Goal: Task Accomplishment & Management: Use online tool/utility

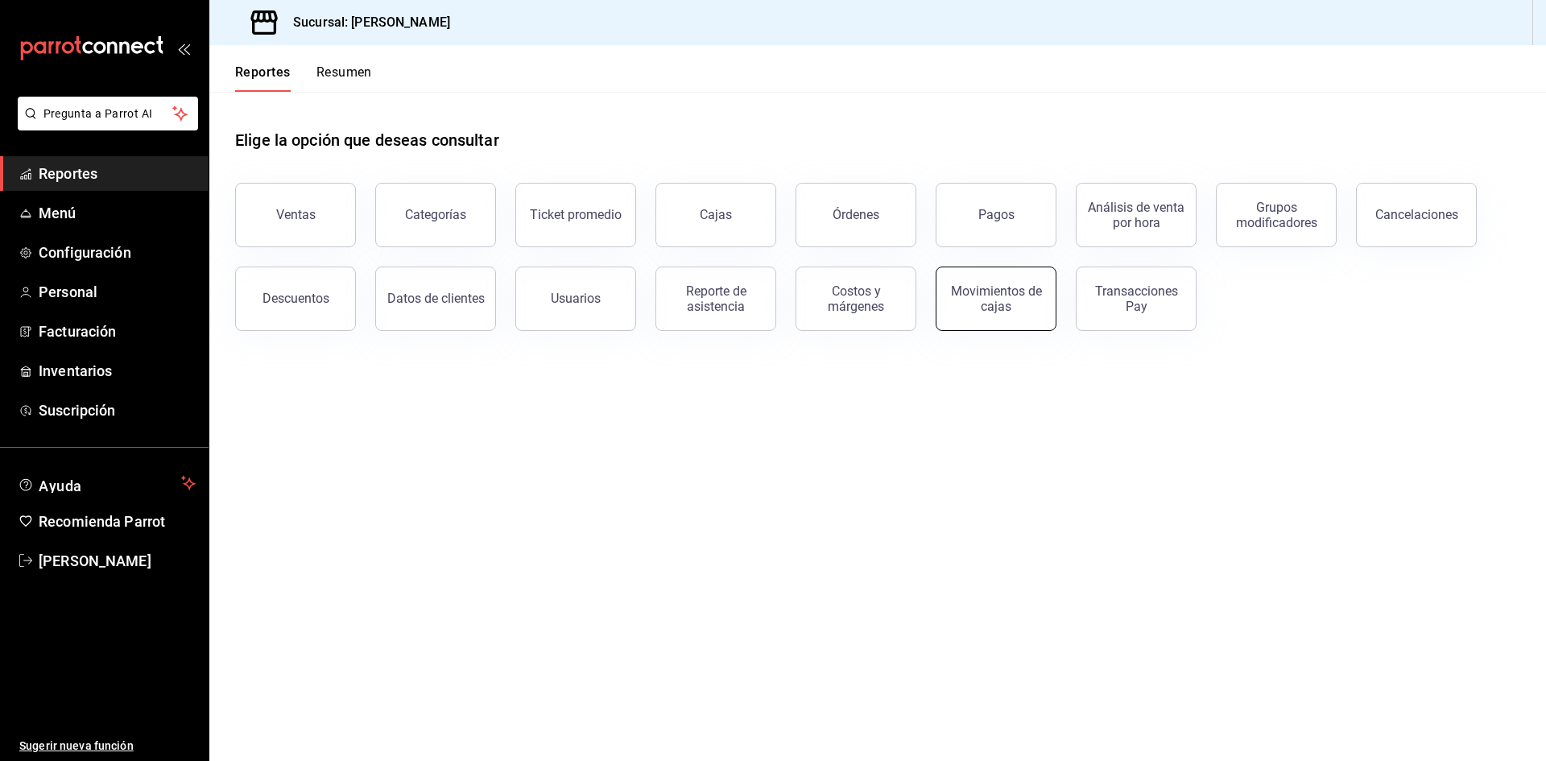
click at [964, 298] on div "Movimientos de cajas" at bounding box center [996, 298] width 100 height 31
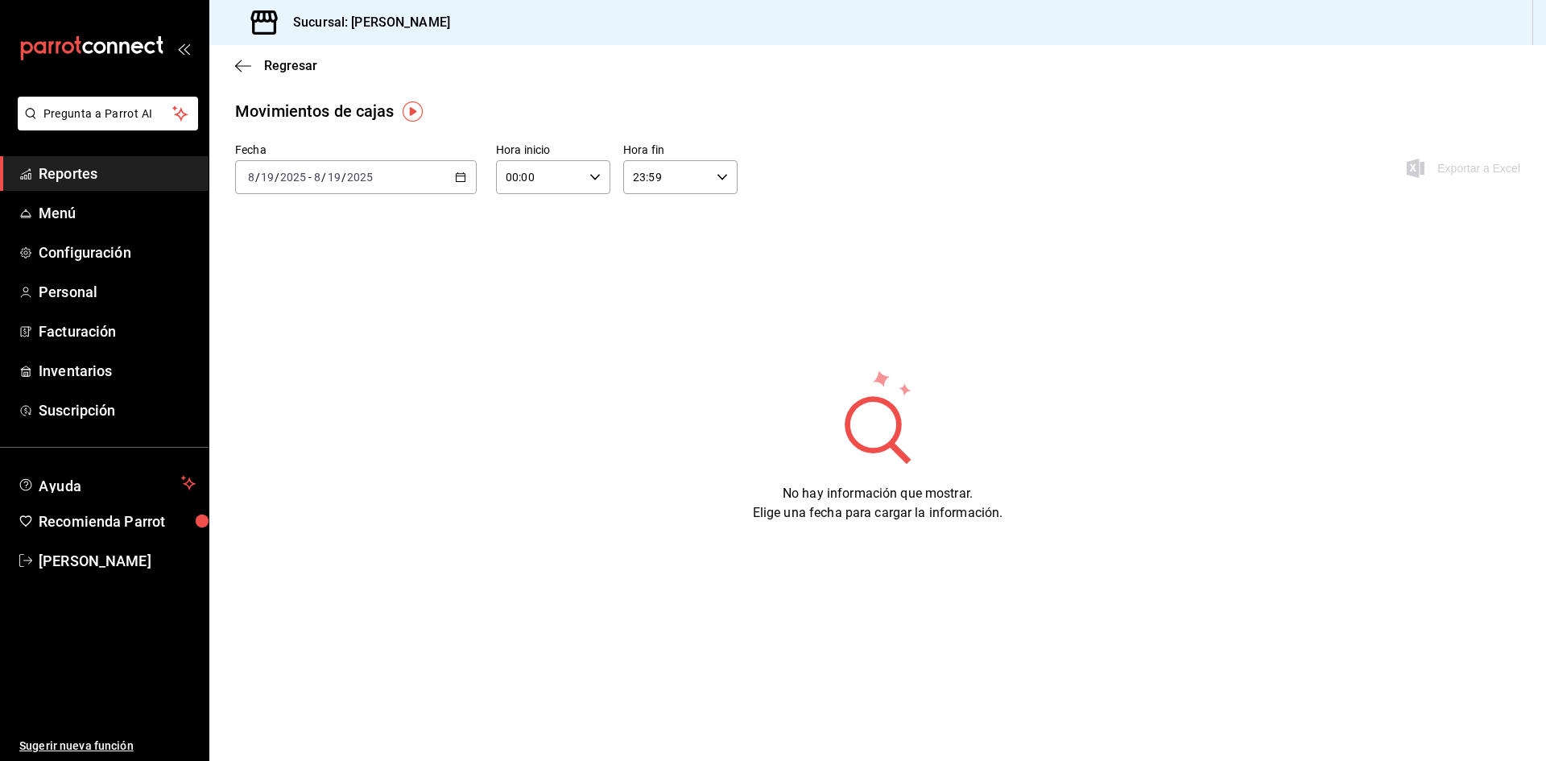
click at [465, 175] on \(Stroke\) "button" at bounding box center [461, 177] width 10 height 9
click at [321, 402] on span "Rango de fechas" at bounding box center [311, 407] width 125 height 17
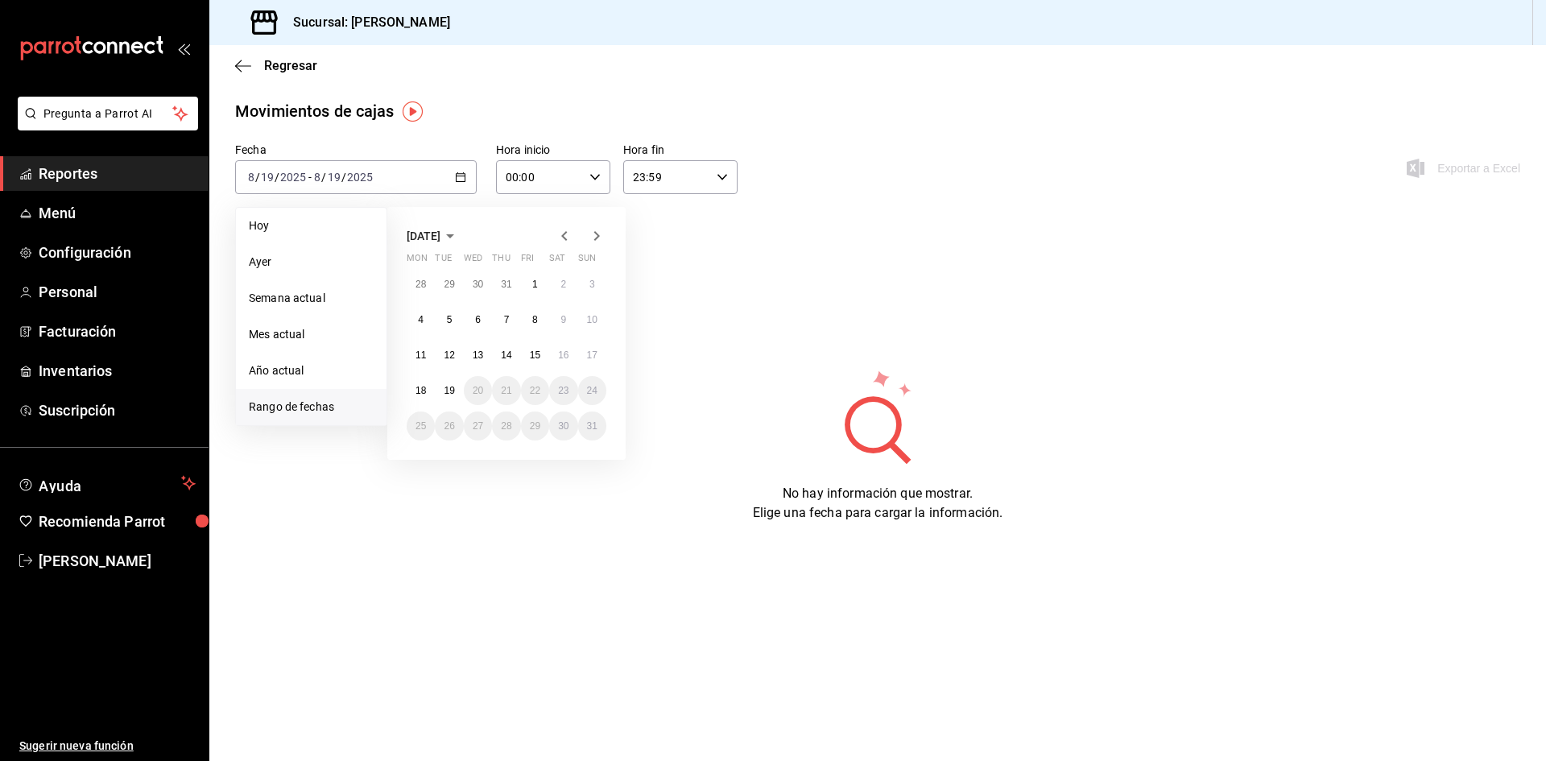
click at [560, 230] on icon "button" at bounding box center [564, 235] width 19 height 19
click at [453, 283] on button "1" at bounding box center [449, 284] width 28 height 29
click at [452, 283] on button "1" at bounding box center [449, 284] width 28 height 29
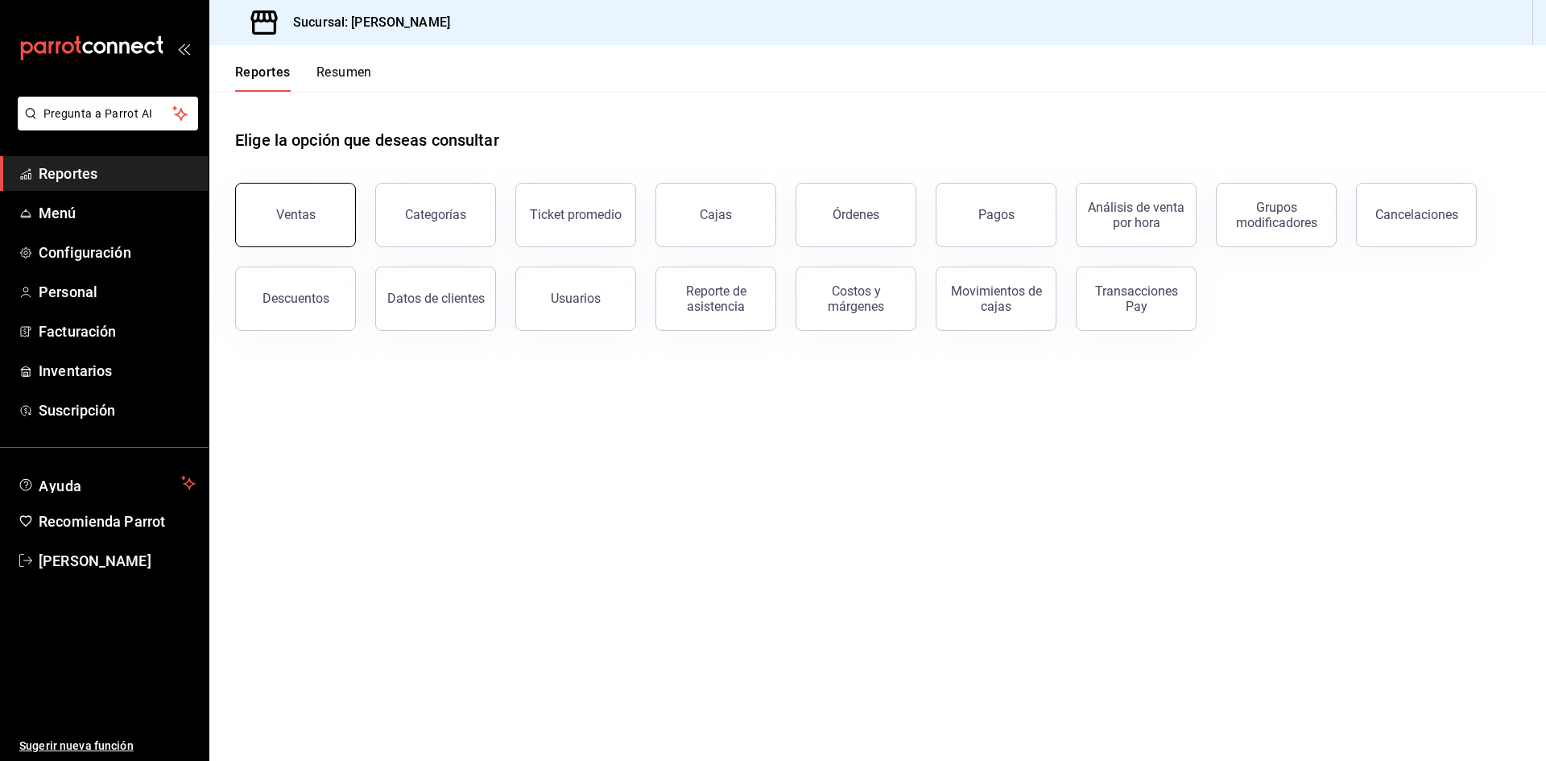
click at [345, 190] on button "Ventas" at bounding box center [295, 215] width 121 height 64
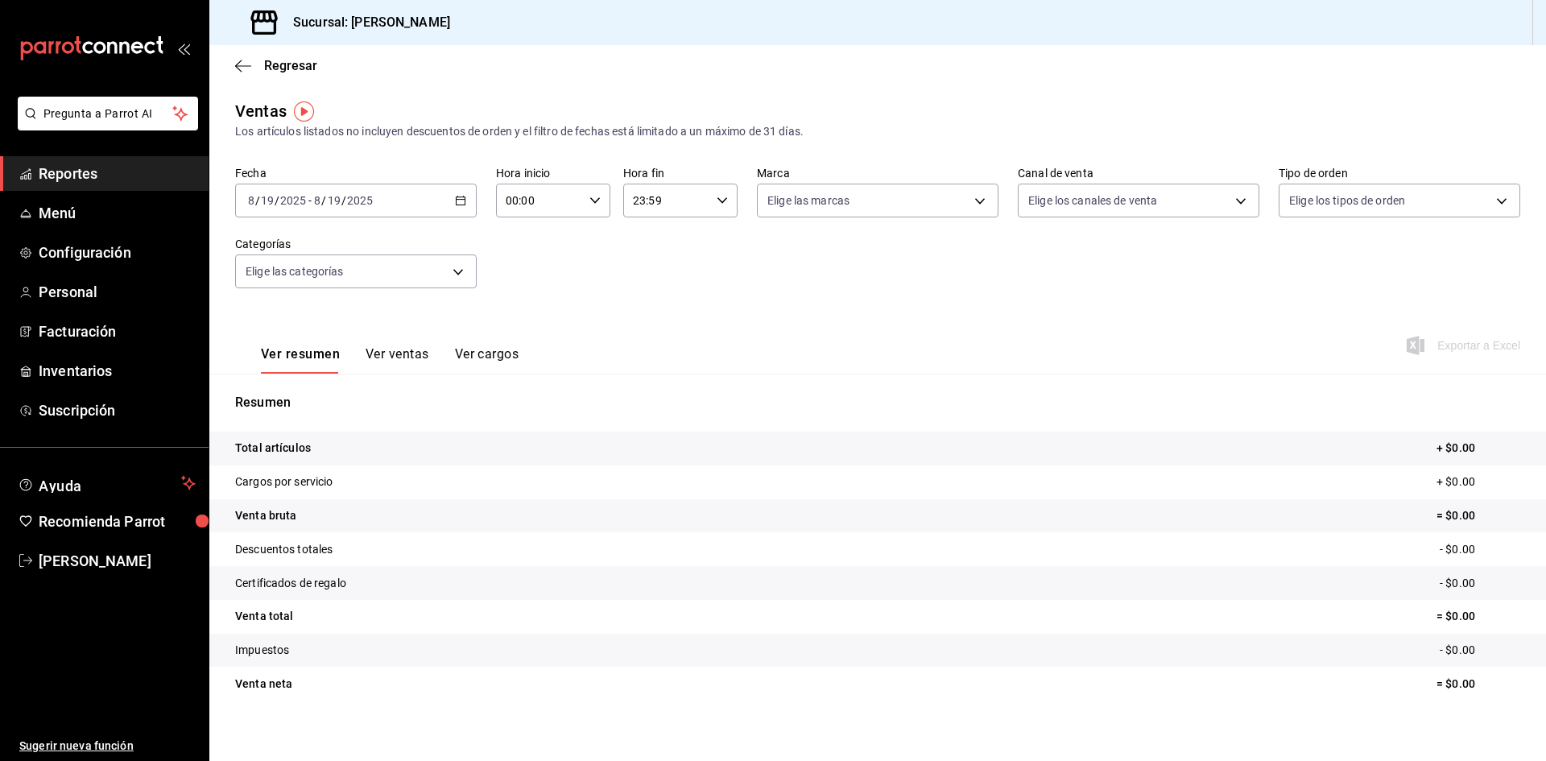
click at [458, 197] on icon "button" at bounding box center [460, 200] width 11 height 11
click at [823, 199] on body "Pregunta a Parrot AI Reportes Menú Configuración Personal Facturación Inventari…" at bounding box center [773, 380] width 1546 height 761
click at [1107, 197] on body "Pregunta a Parrot AI Reportes Menú Configuración Personal Facturación Inventari…" at bounding box center [773, 380] width 1546 height 761
click at [1369, 189] on div "Ver todos Punto de venta Uber Eats Rappi DiDi Food Pedidos Online" at bounding box center [773, 380] width 1546 height 761
click at [1371, 196] on body "Pregunta a Parrot AI Reportes Menú Configuración Personal Facturación Inventari…" at bounding box center [773, 380] width 1546 height 761
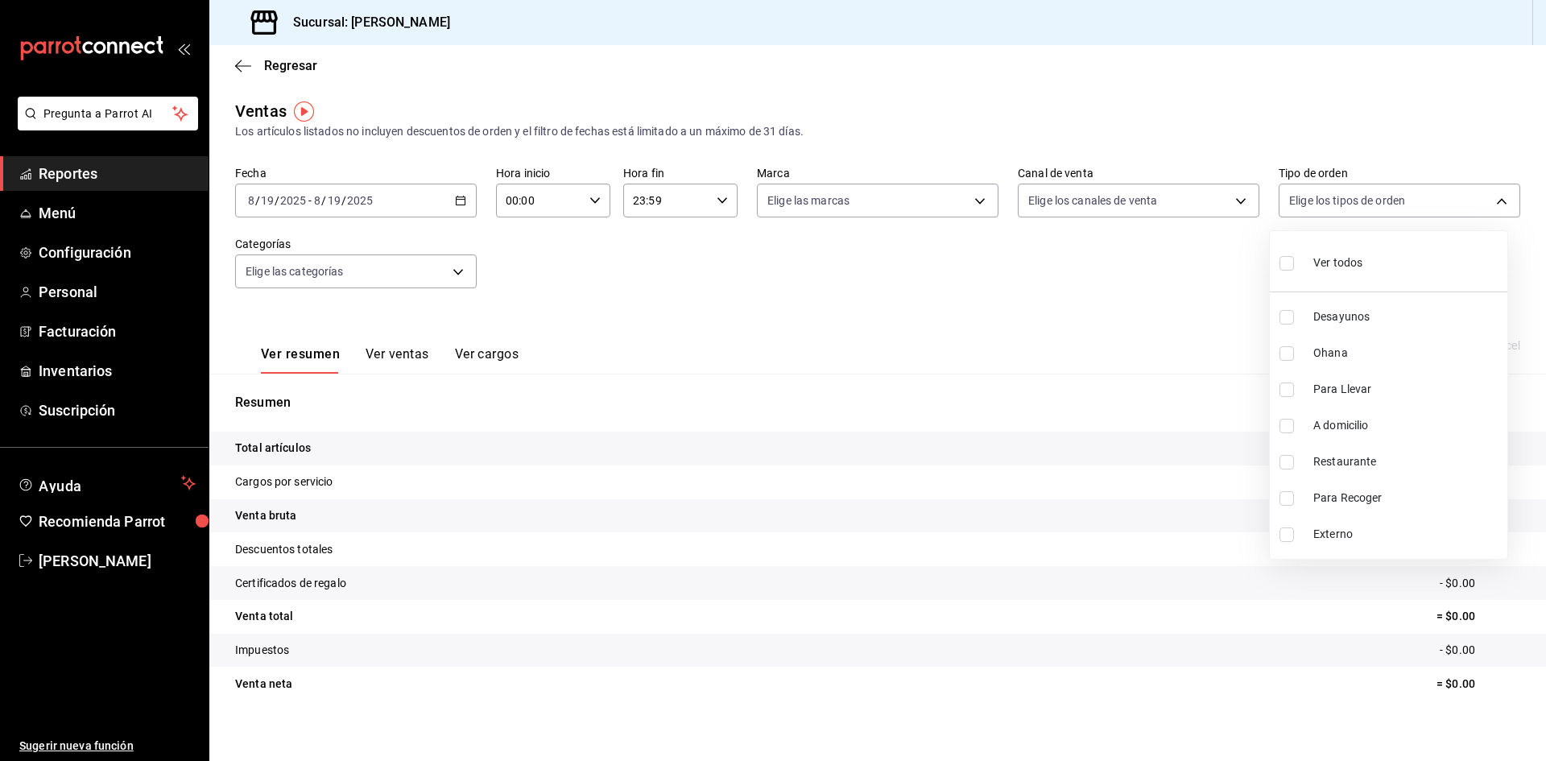
click at [1297, 357] on label at bounding box center [1289, 353] width 21 height 14
click at [1294, 357] on input "checkbox" at bounding box center [1286, 353] width 14 height 14
checkbox input "false"
click at [1291, 356] on input "checkbox" at bounding box center [1286, 353] width 14 height 14
checkbox input "true"
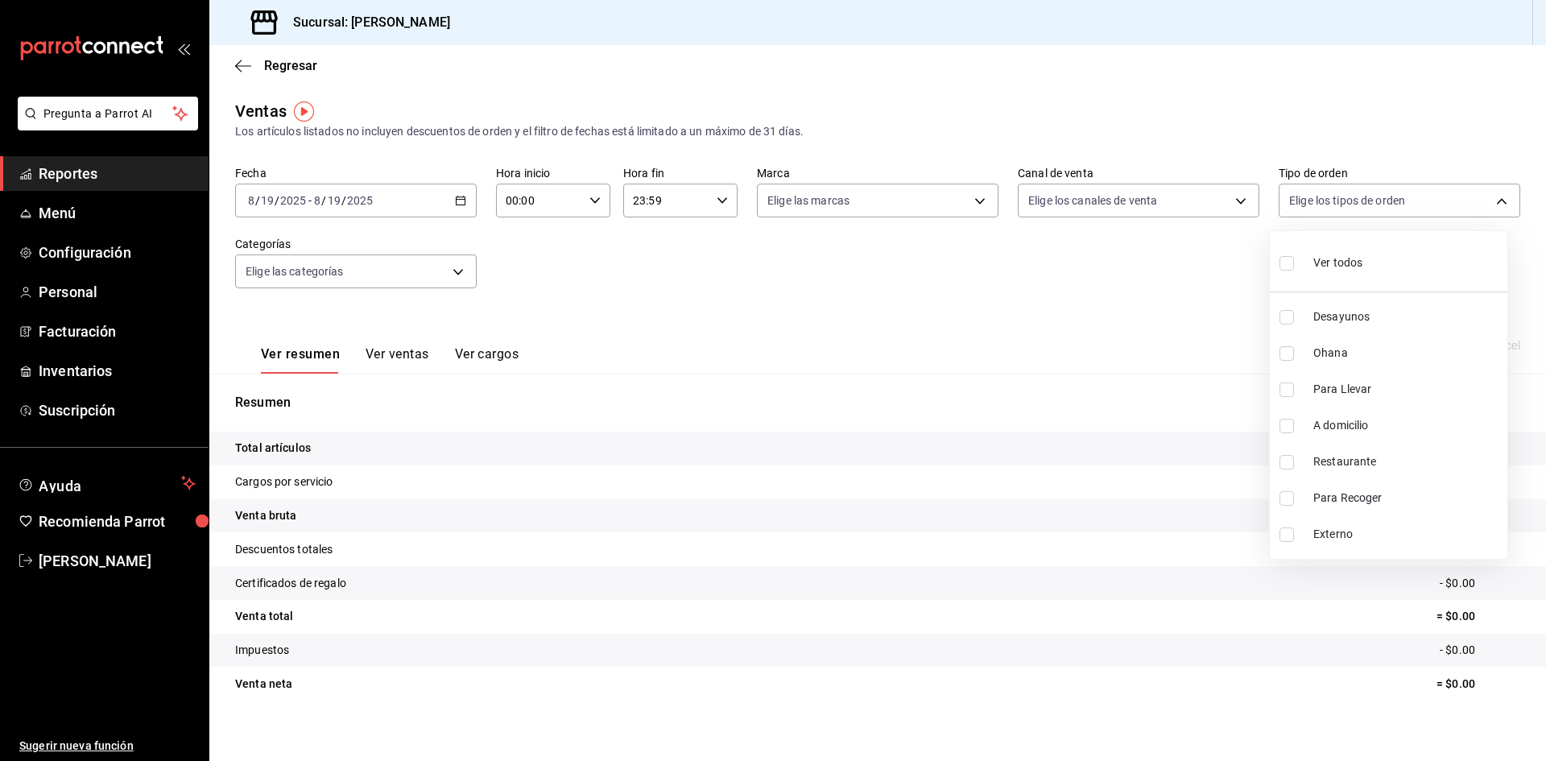
type input "9af3ec26-8184-4508-88c5-bfaaddd1b668"
click at [1288, 321] on input "checkbox" at bounding box center [1286, 317] width 14 height 14
checkbox input "true"
type input "9af3ec26-8184-4508-88c5-bfaaddd1b668,bcf309b6-de99-4fb7-8be2-389ab5b74b2c"
click at [459, 198] on div at bounding box center [773, 380] width 1546 height 761
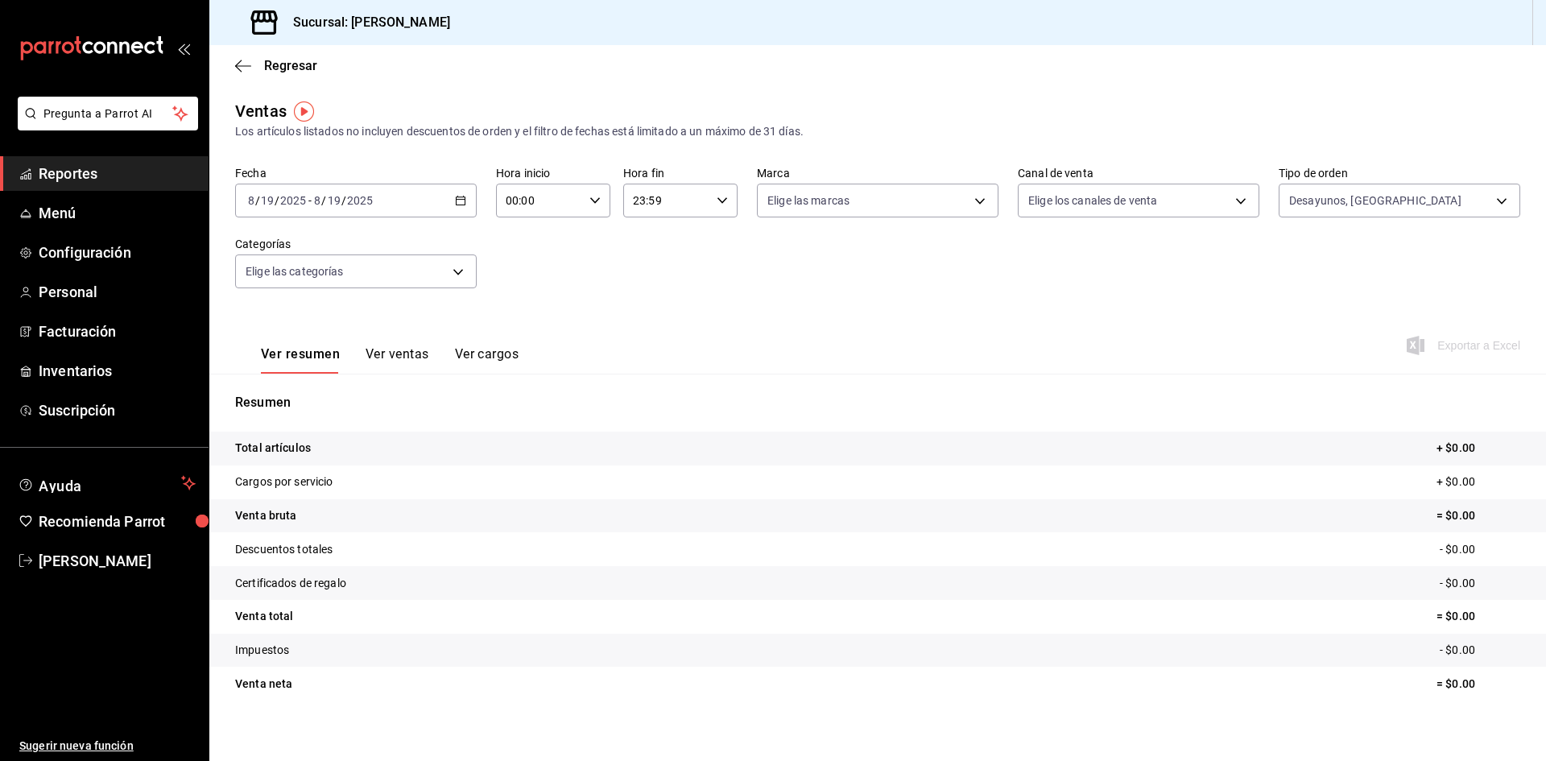
click at [457, 204] on \(Stroke\) "button" at bounding box center [461, 200] width 10 height 9
click at [279, 407] on li "Rango de fechas" at bounding box center [311, 394] width 151 height 36
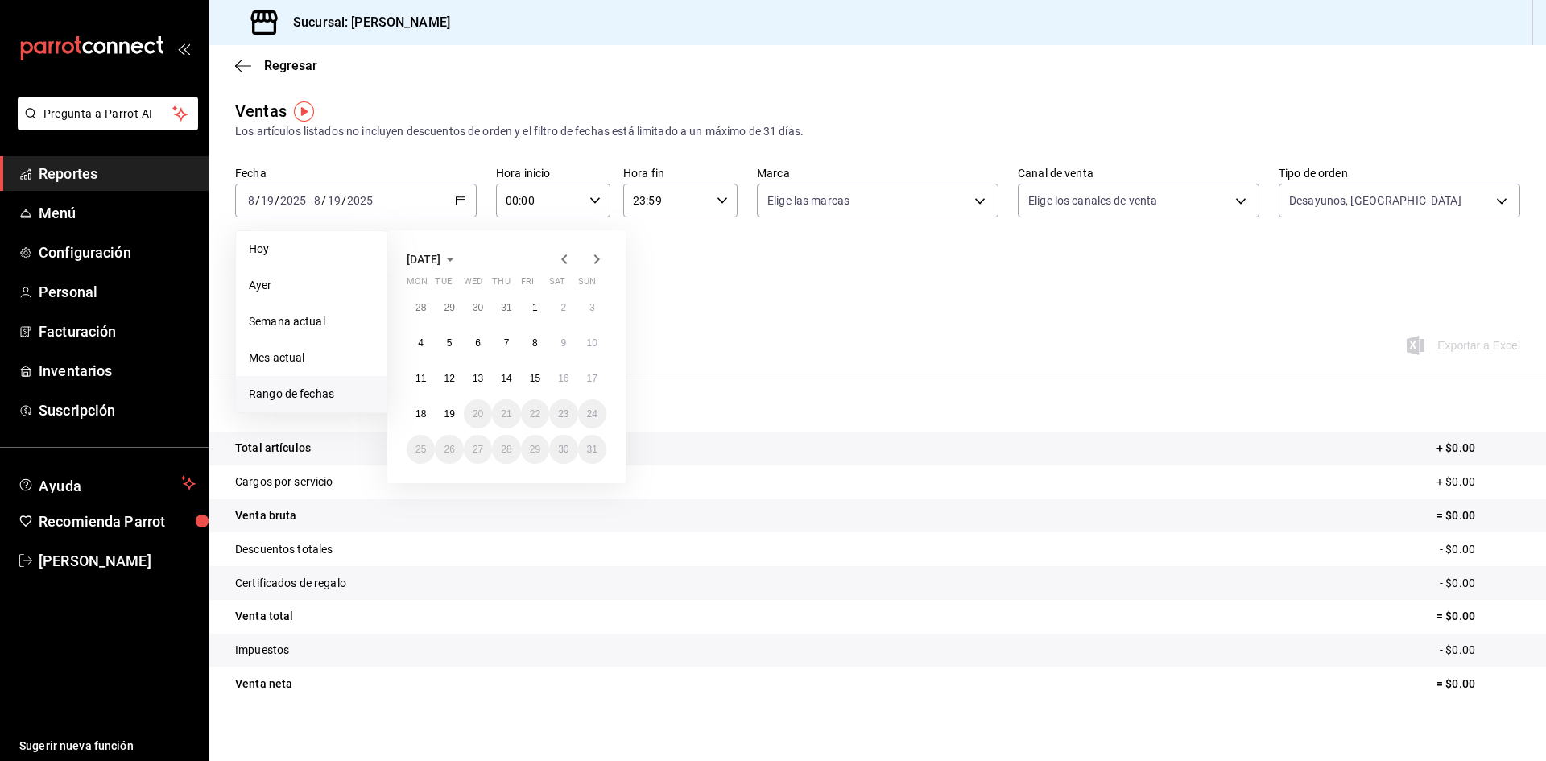
click at [440, 256] on span "[DATE]" at bounding box center [424, 259] width 34 height 13
click at [438, 254] on icon "button" at bounding box center [441, 259] width 19 height 19
click at [446, 313] on button "2024" at bounding box center [440, 318] width 67 height 29
click at [440, 291] on abbr "January" at bounding box center [440, 289] width 35 height 11
click at [410, 302] on button "1" at bounding box center [421, 307] width 28 height 29
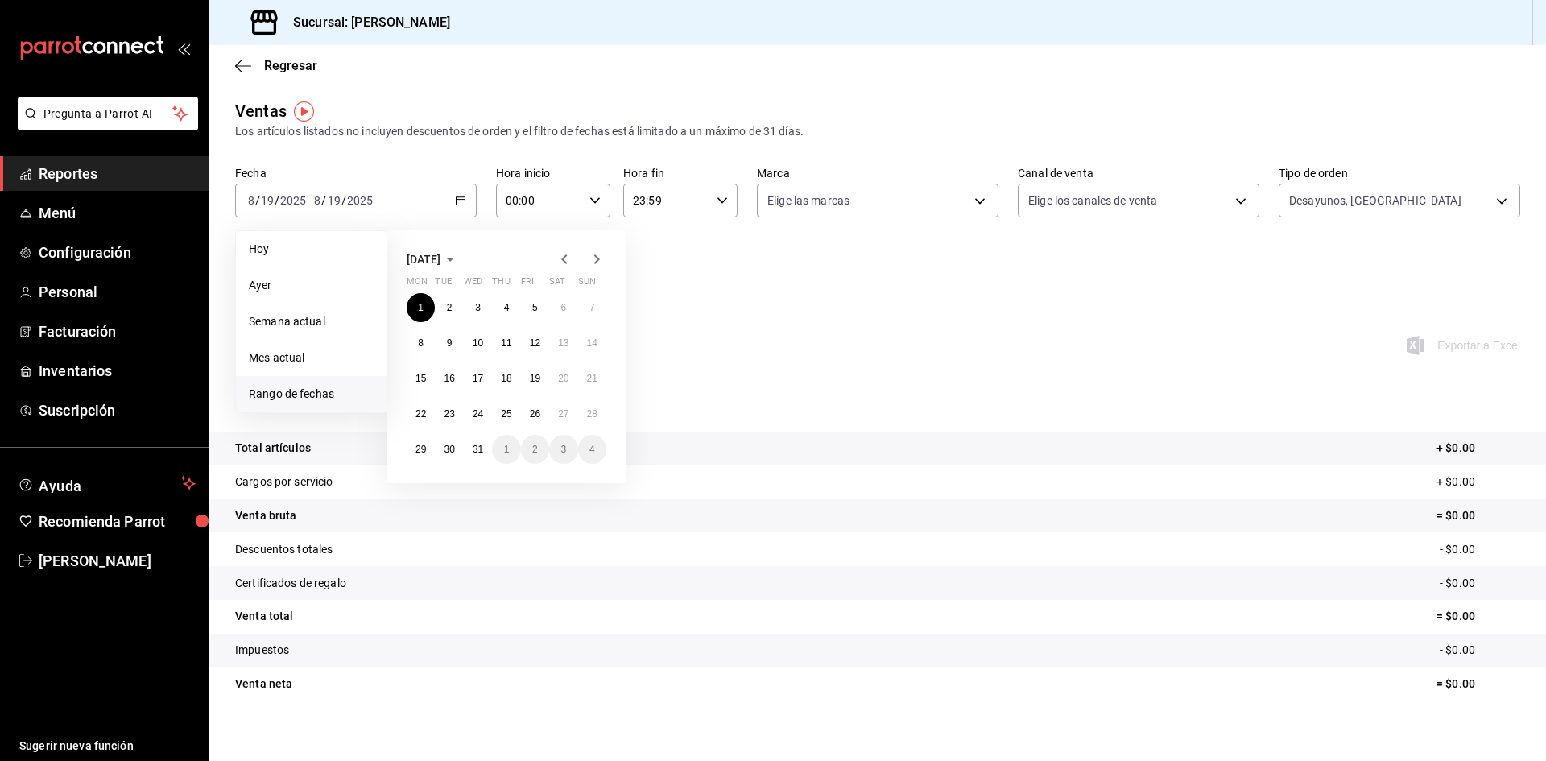
click at [602, 256] on icon "button" at bounding box center [596, 259] width 19 height 19
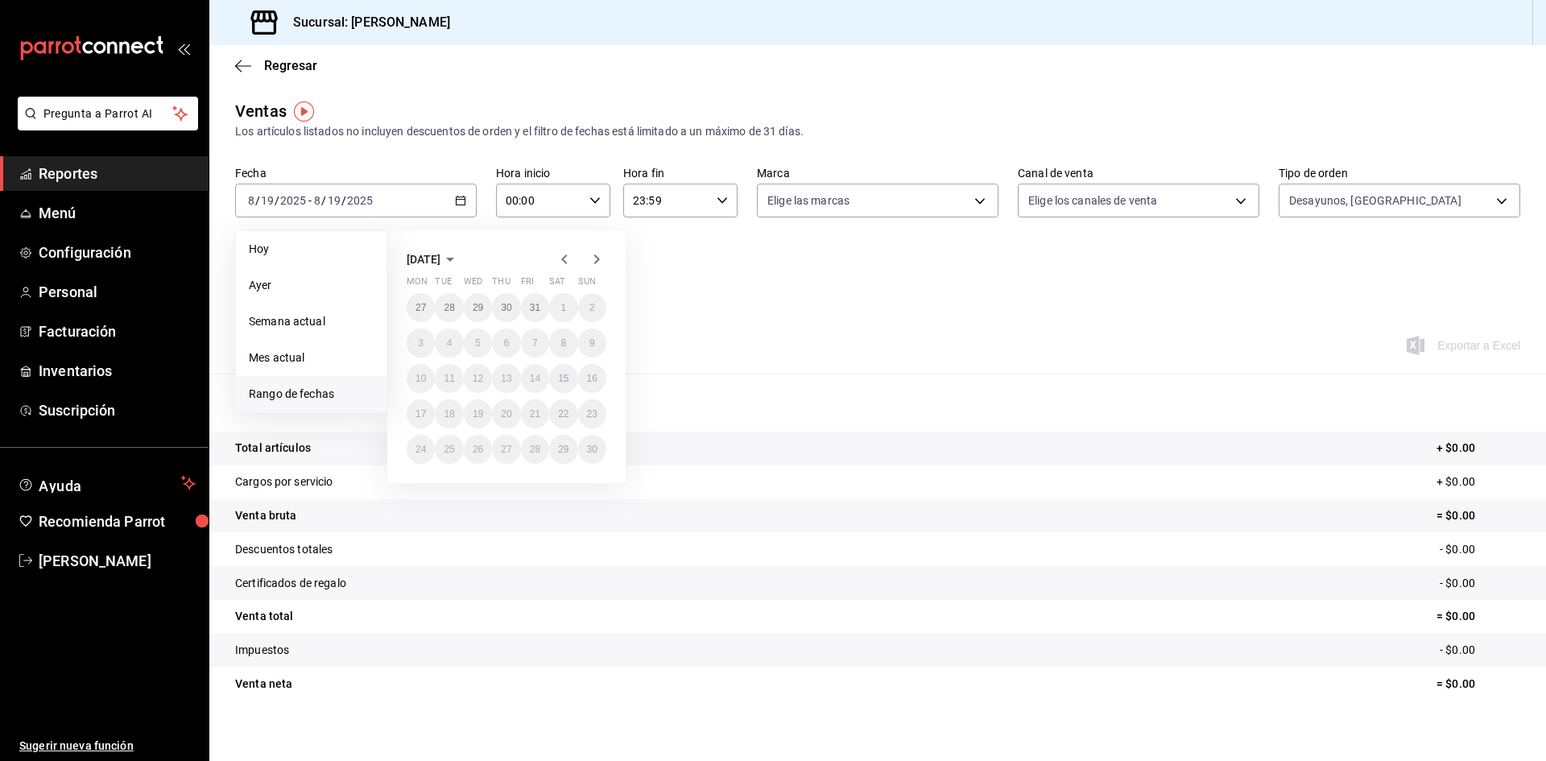
click at [602, 256] on icon "button" at bounding box center [596, 259] width 19 height 19
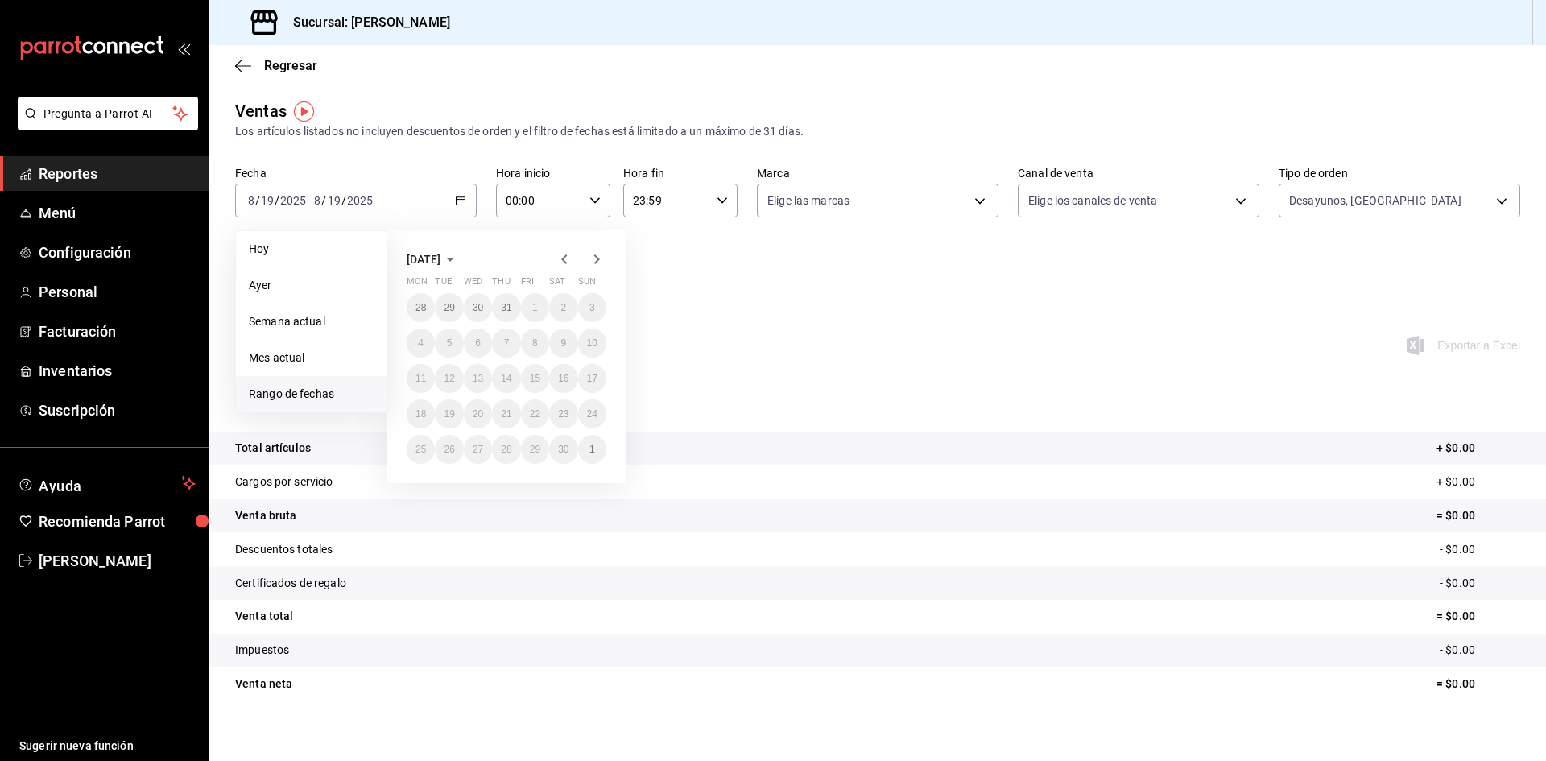
click at [602, 256] on icon "button" at bounding box center [596, 259] width 19 height 19
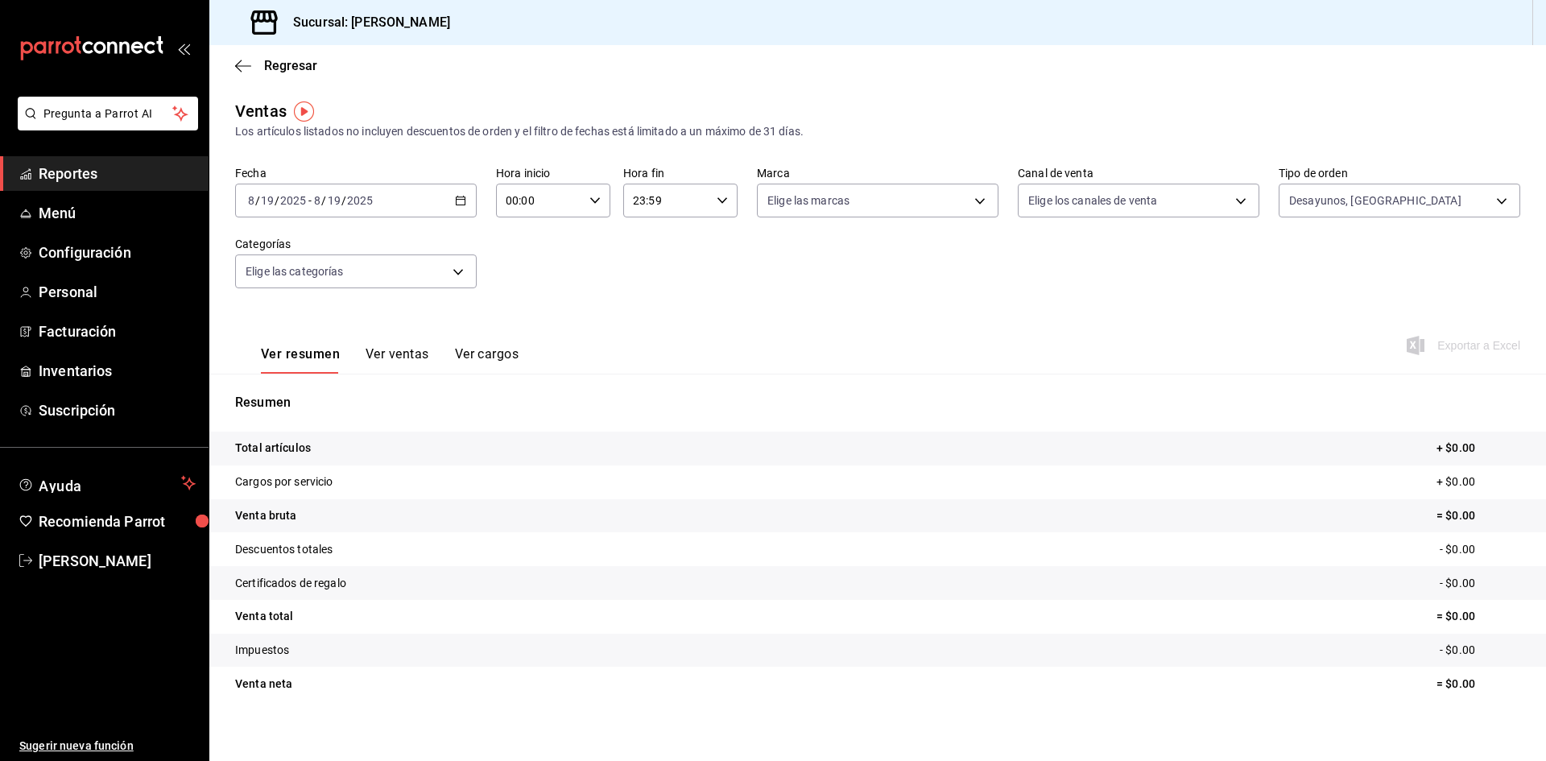
click at [455, 203] on icon "button" at bounding box center [460, 200] width 11 height 11
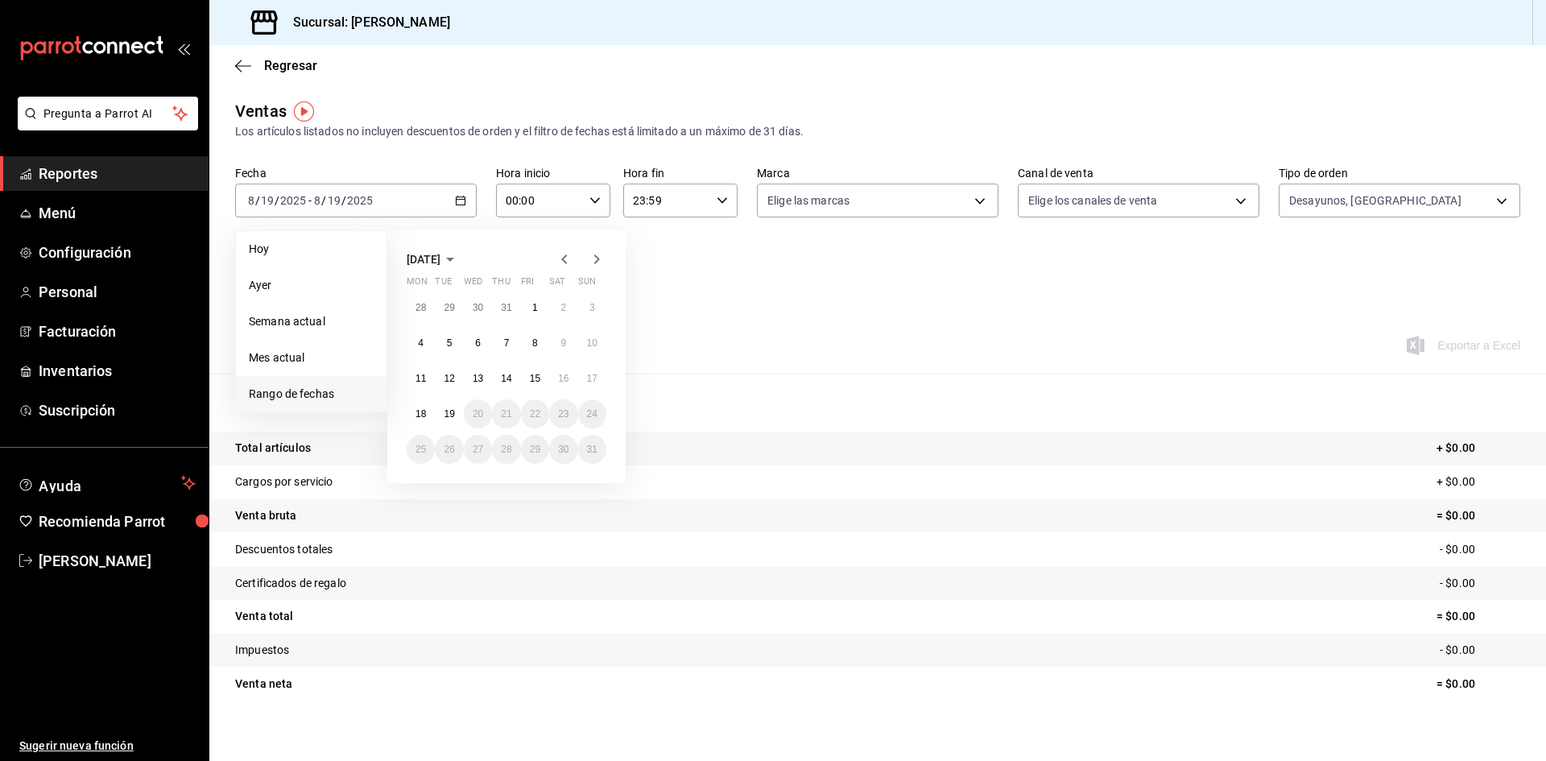
click at [492, 260] on div "[DATE]" at bounding box center [507, 259] width 200 height 19
click at [454, 258] on icon "button" at bounding box center [450, 260] width 8 height 4
click at [565, 256] on icon "button" at bounding box center [564, 259] width 6 height 10
click at [563, 388] on button "December" at bounding box center [572, 376] width 67 height 29
click at [597, 305] on button "1" at bounding box center [592, 307] width 28 height 29
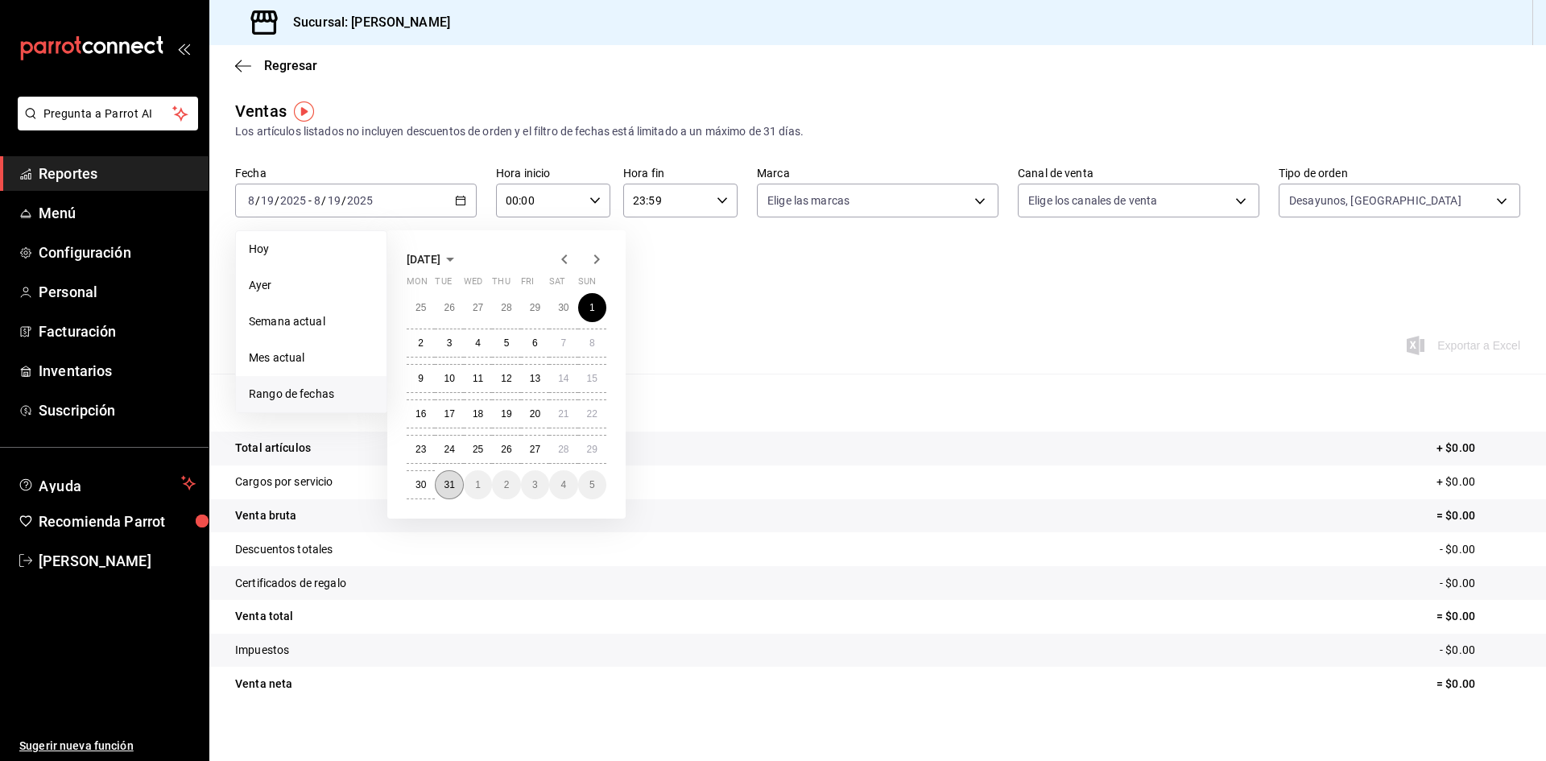
click at [444, 485] on abbr "31" at bounding box center [449, 484] width 10 height 11
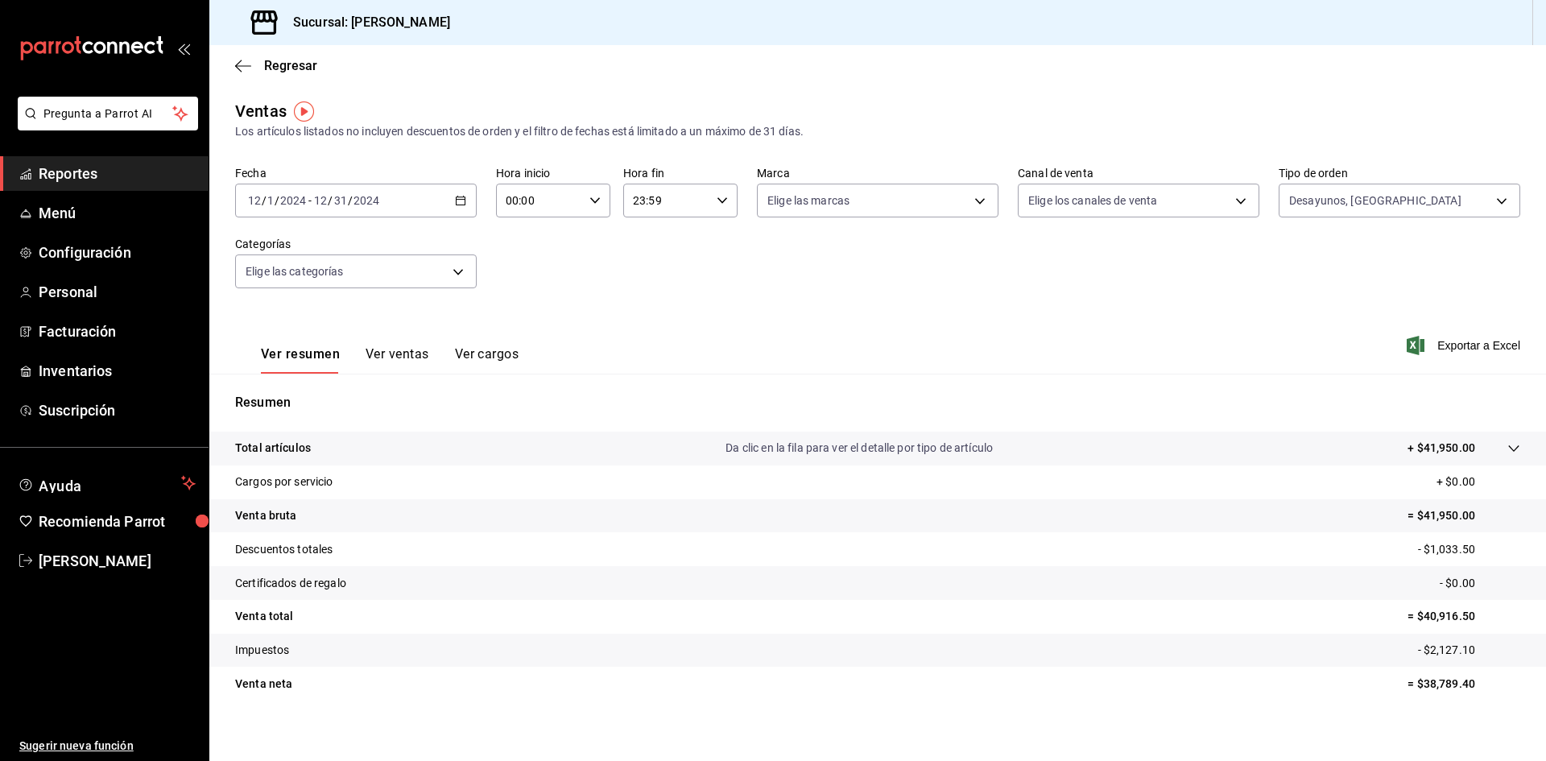
click at [413, 357] on button "Ver ventas" at bounding box center [398, 359] width 64 height 27
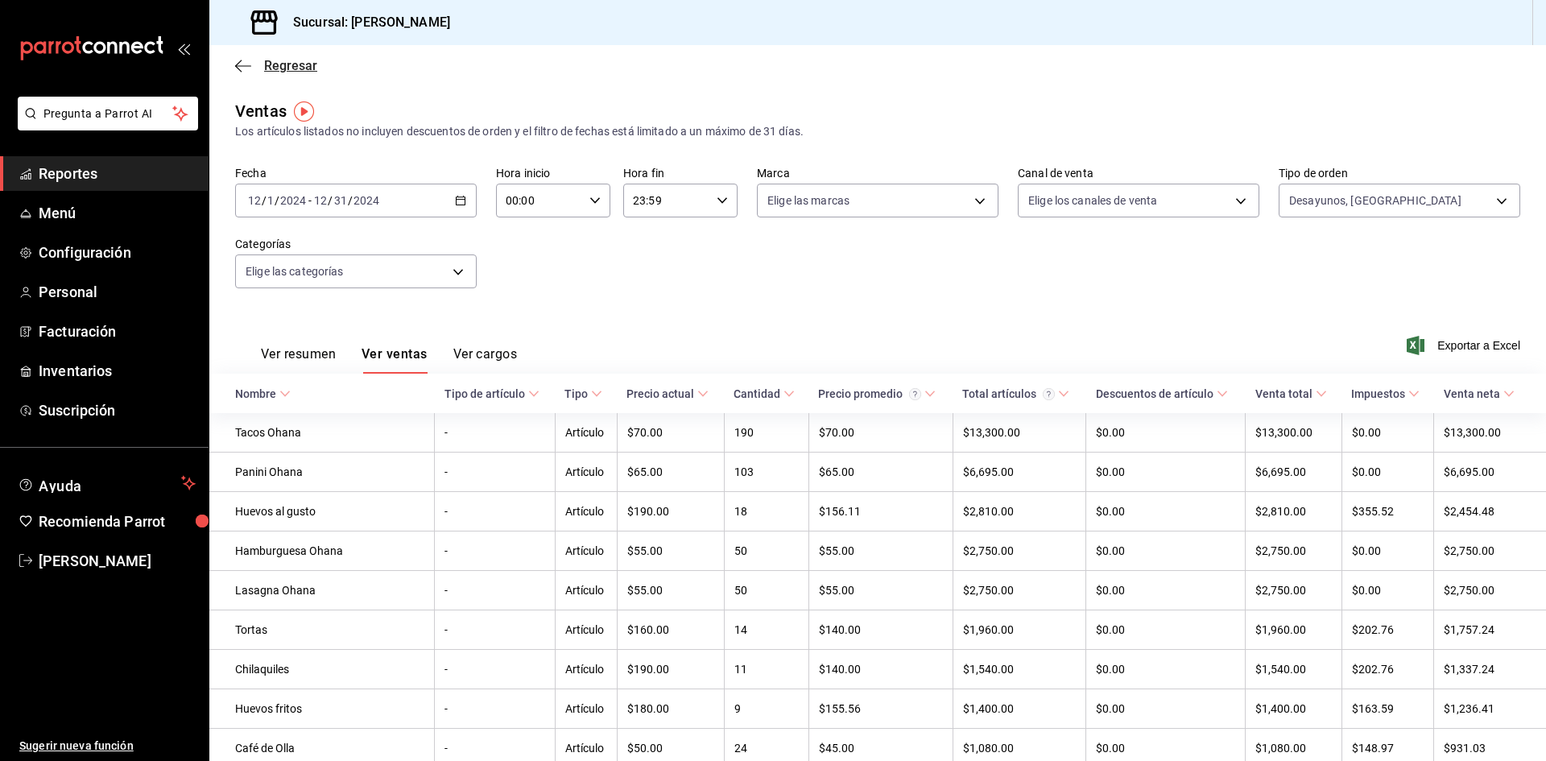
click at [243, 64] on icon "button" at bounding box center [243, 66] width 16 height 14
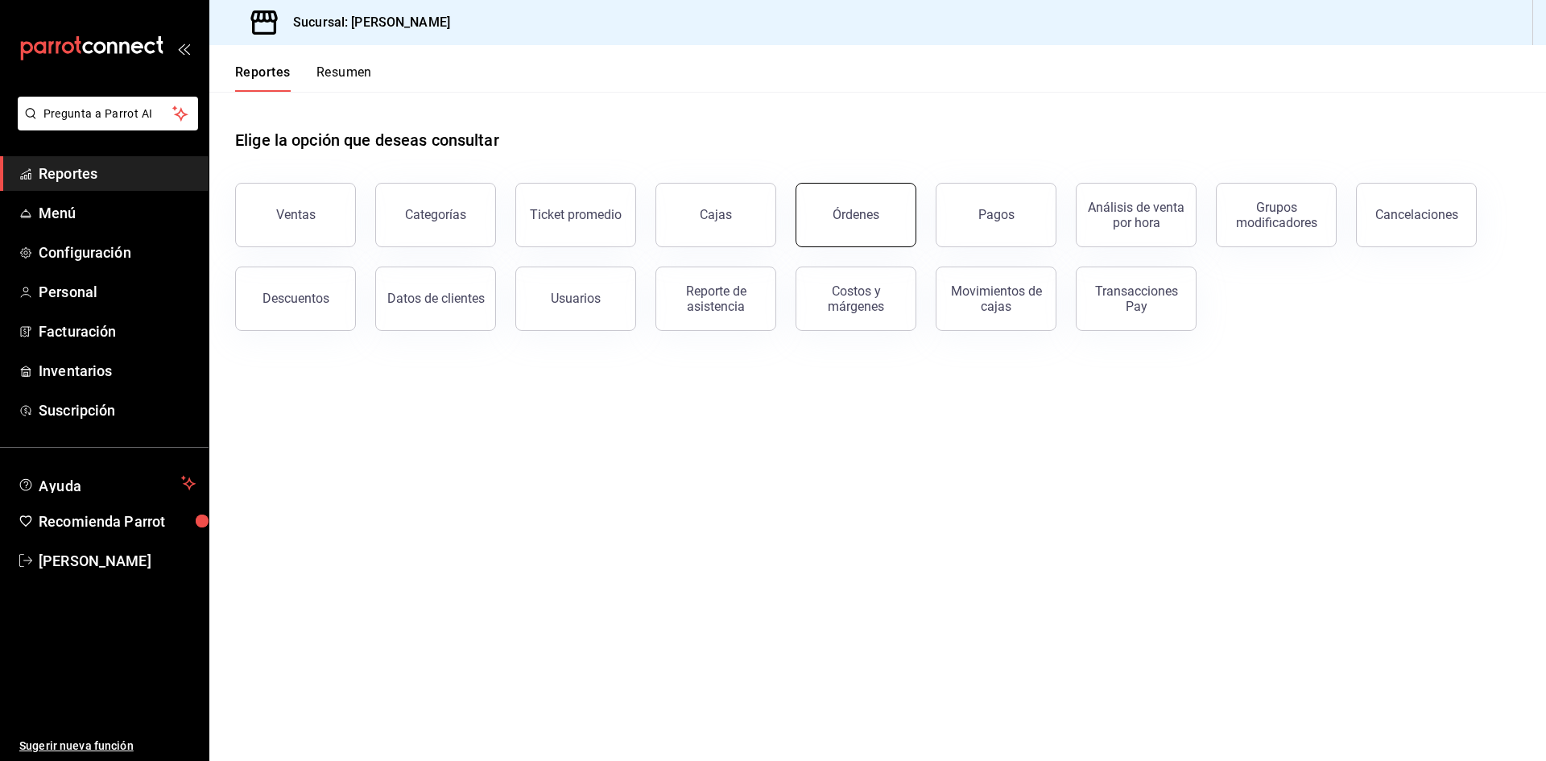
click at [885, 213] on button "Órdenes" at bounding box center [855, 215] width 121 height 64
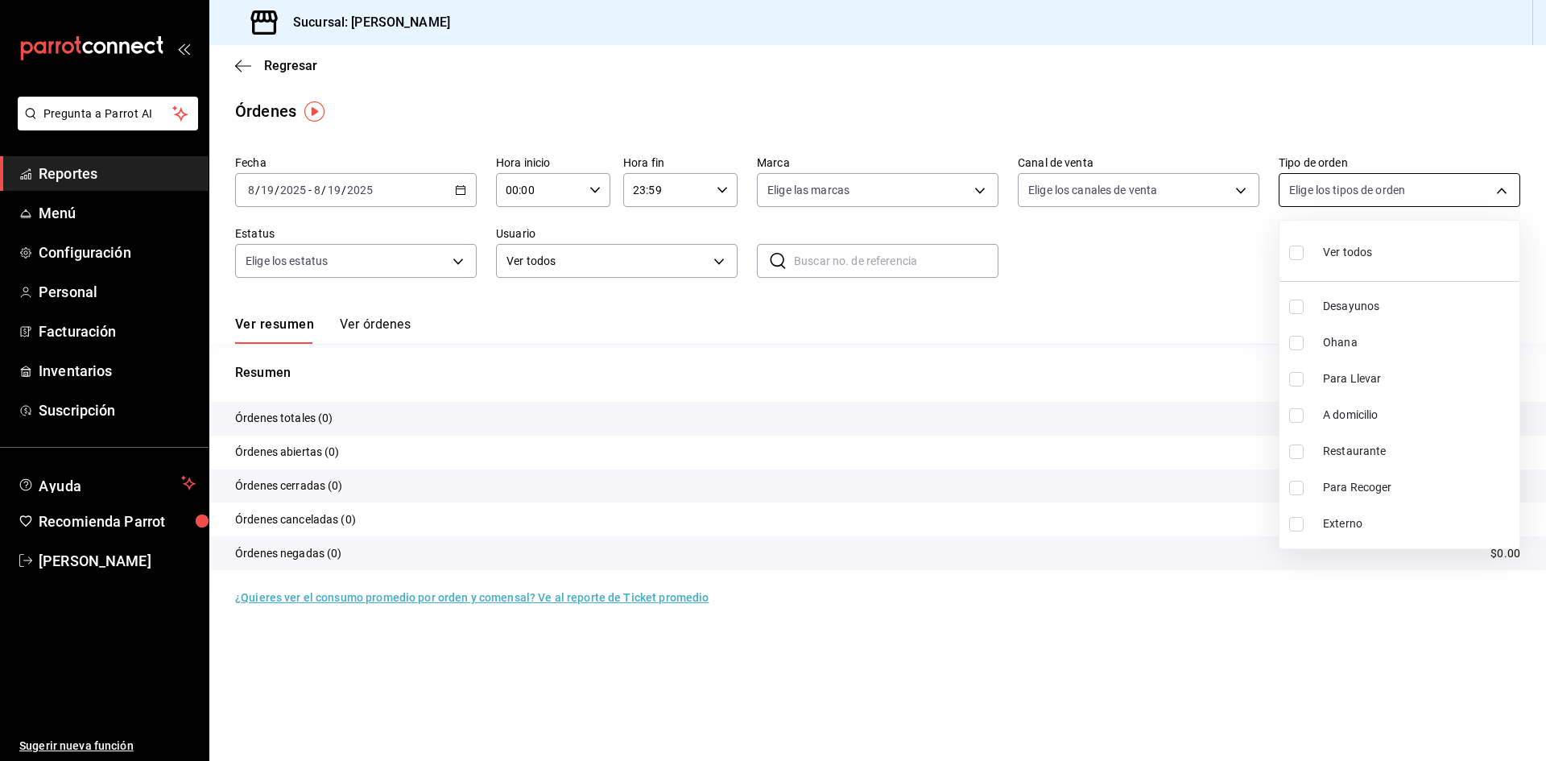
click at [1406, 188] on body "Pregunta a Parrot AI Reportes Menú Configuración Personal Facturación Inventari…" at bounding box center [773, 380] width 1546 height 761
click at [1292, 341] on input "checkbox" at bounding box center [1296, 343] width 14 height 14
checkbox input "true"
type input "9af3ec26-8184-4508-88c5-bfaaddd1b668"
click at [1302, 308] on input "checkbox" at bounding box center [1296, 306] width 14 height 14
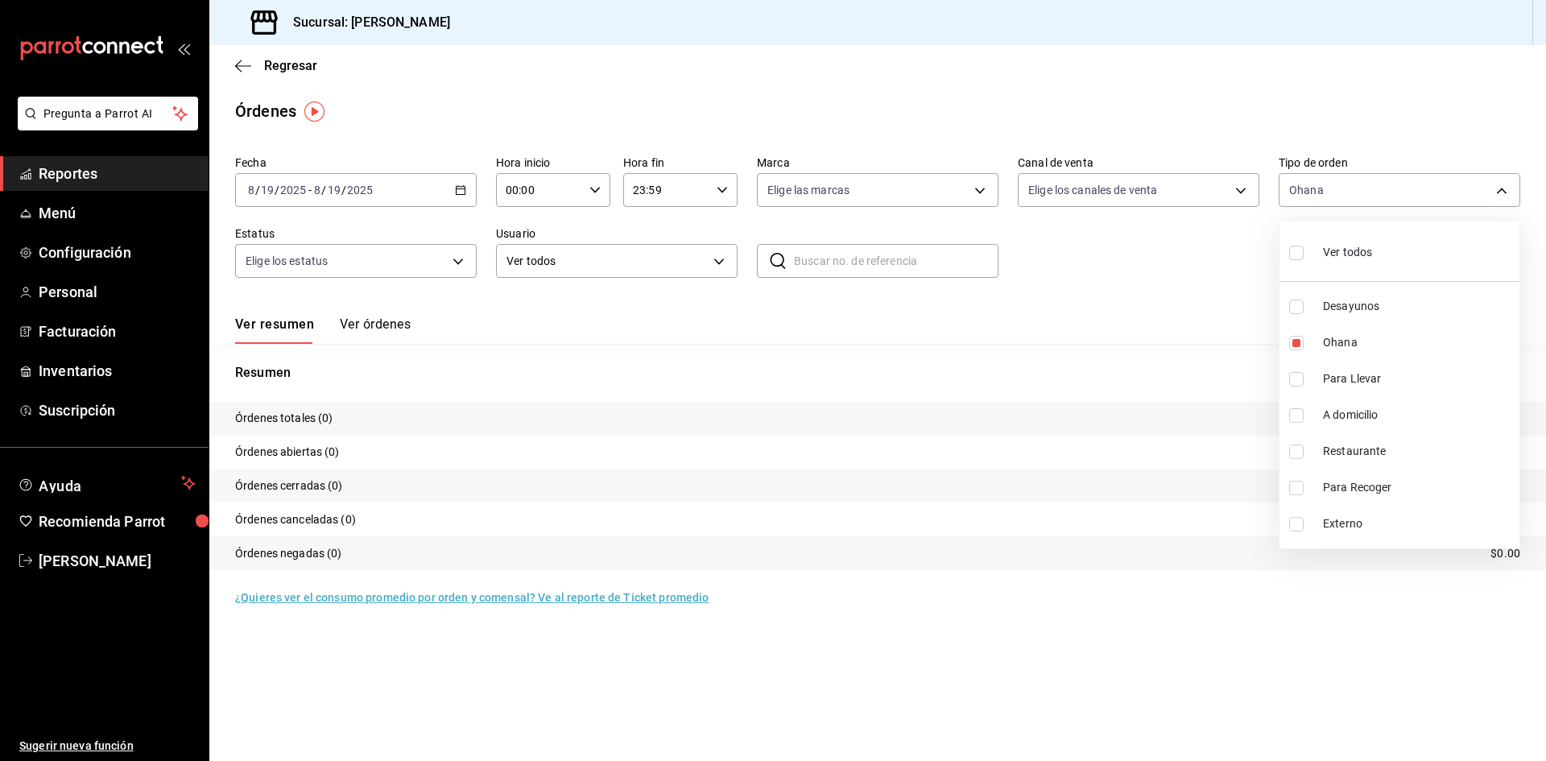
checkbox input "true"
type input "9af3ec26-8184-4508-88c5-bfaaddd1b668,bcf309b6-de99-4fb7-8be2-389ab5b74b2c"
click at [1092, 331] on div at bounding box center [773, 380] width 1546 height 761
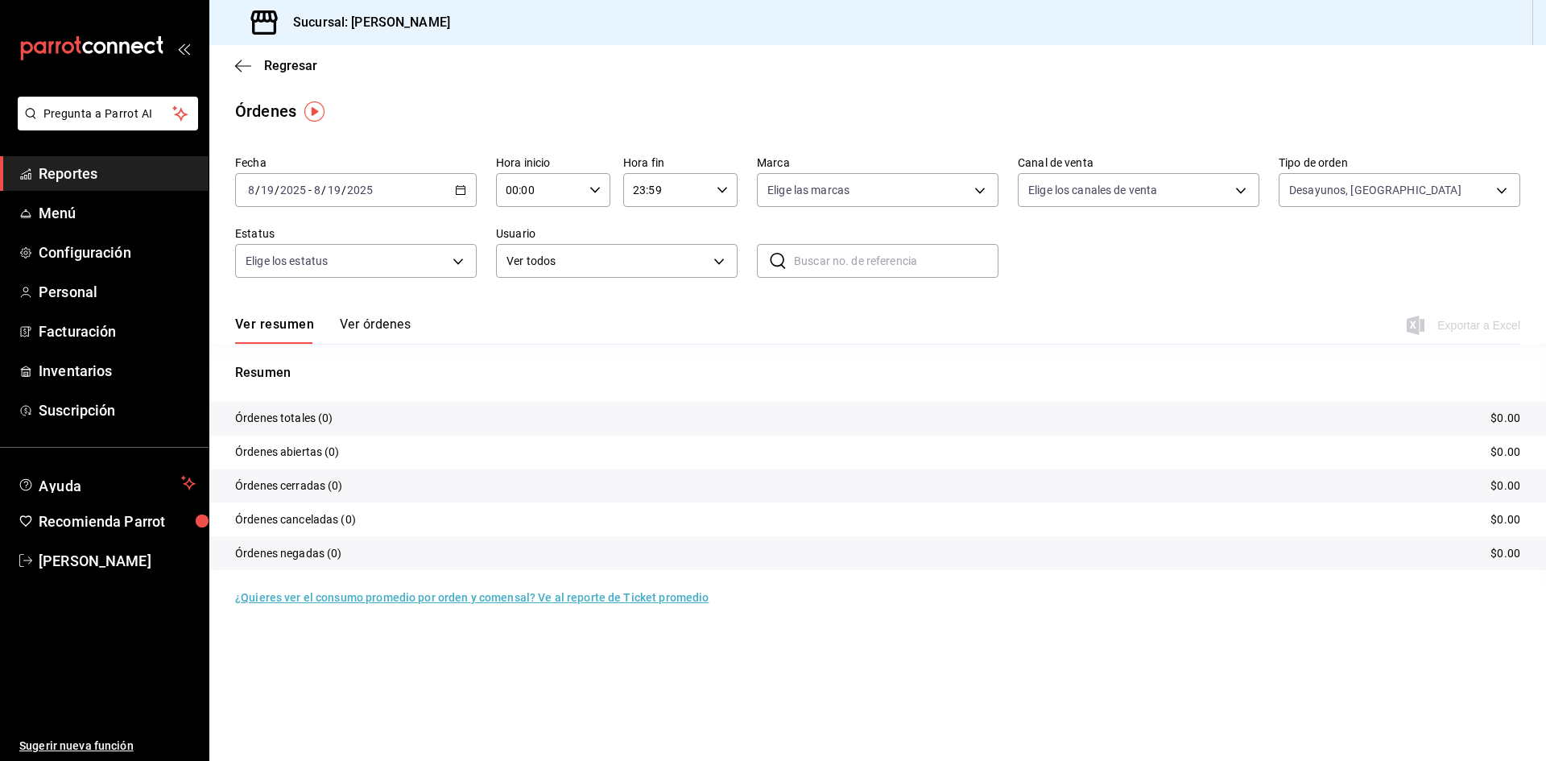
click at [460, 196] on div "2025-08-19 8 / 19 / 2025 - 2025-08-19 8 / 19 / 2025" at bounding box center [356, 190] width 242 height 34
click at [317, 421] on span "Rango de fechas" at bounding box center [311, 419] width 125 height 17
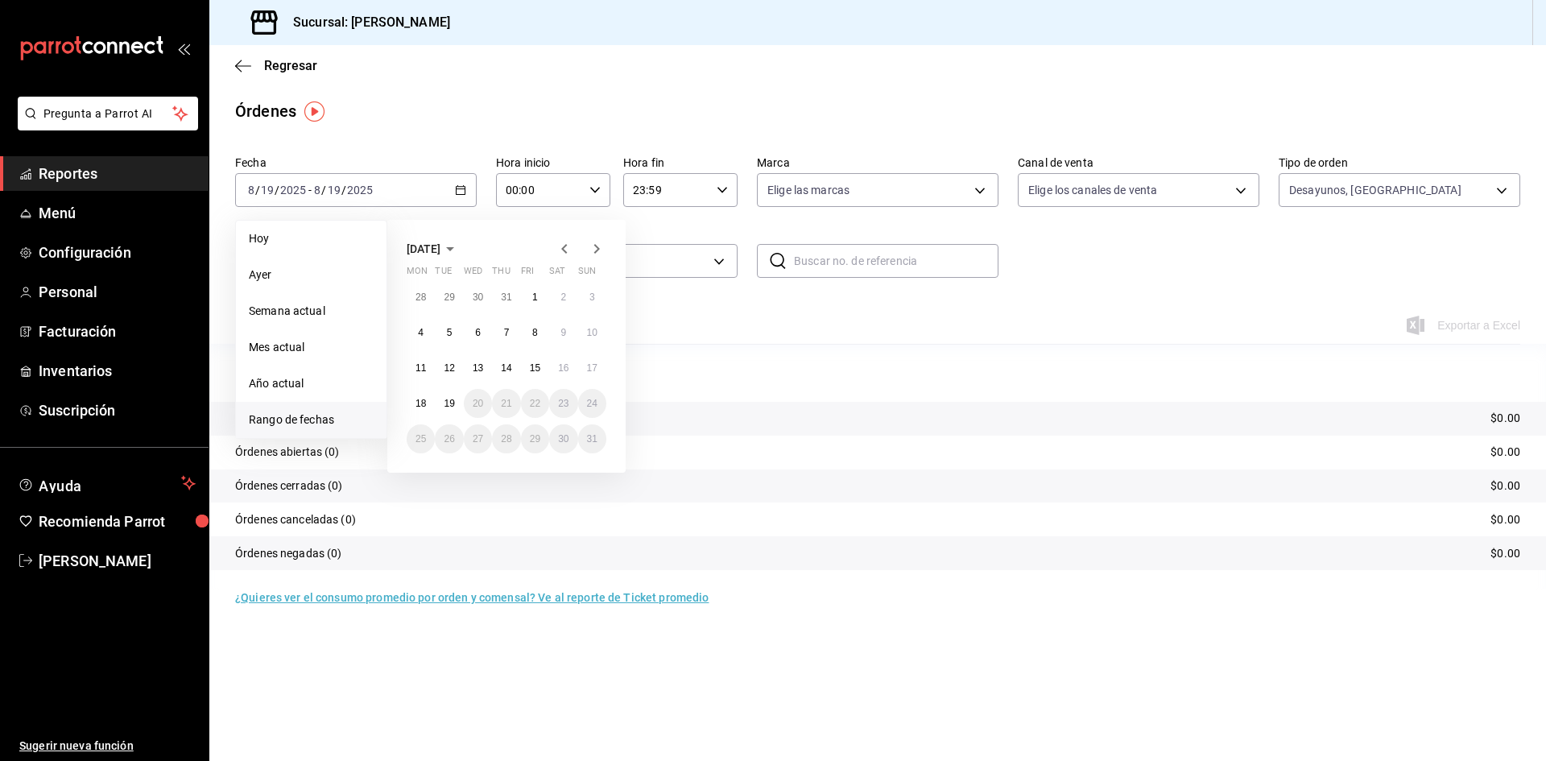
click at [440, 248] on span "[DATE]" at bounding box center [424, 248] width 34 height 13
click at [568, 250] on icon "button" at bounding box center [564, 248] width 19 height 19
click at [563, 360] on button "December" at bounding box center [572, 366] width 67 height 29
click at [600, 291] on button "1" at bounding box center [592, 297] width 28 height 29
click at [448, 472] on abbr "31" at bounding box center [449, 474] width 10 height 11
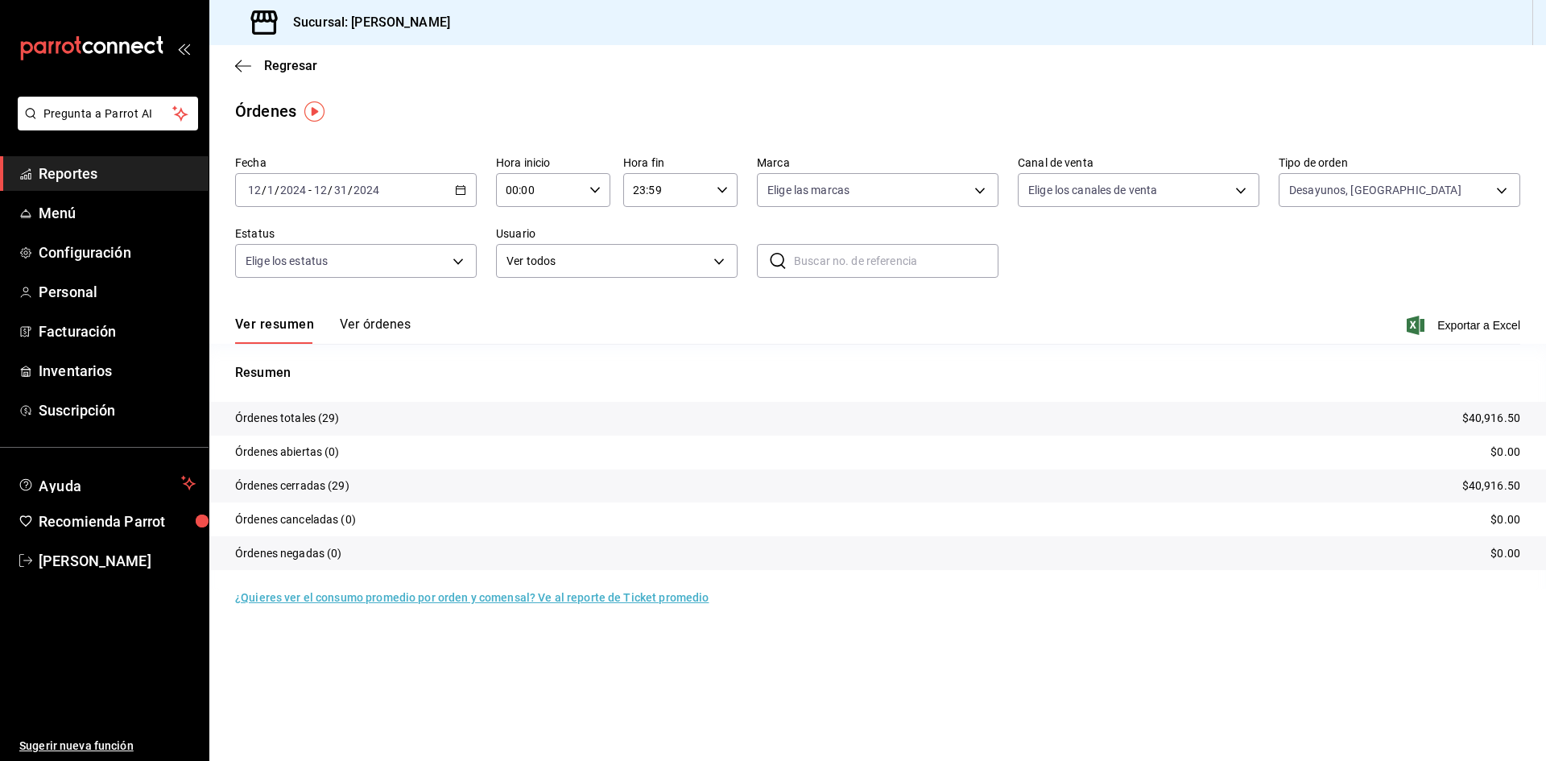
click at [1461, 335] on div "Ver resumen Ver órdenes Exportar a Excel" at bounding box center [877, 320] width 1285 height 47
click at [1468, 320] on span "Exportar a Excel" at bounding box center [1465, 325] width 110 height 19
click at [465, 187] on \(Stroke\) "button" at bounding box center [461, 190] width 10 height 9
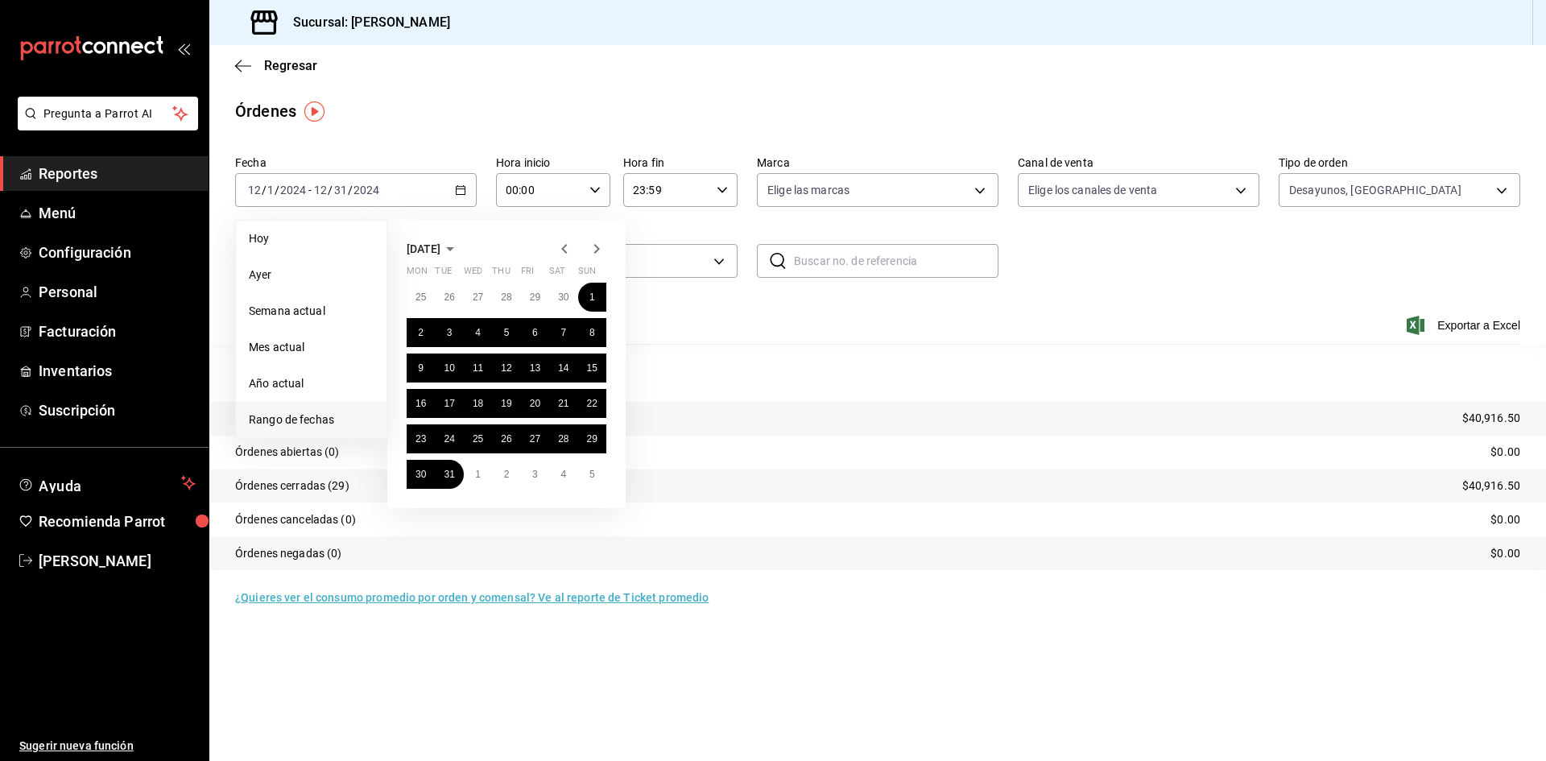
click at [597, 251] on icon "button" at bounding box center [597, 249] width 6 height 10
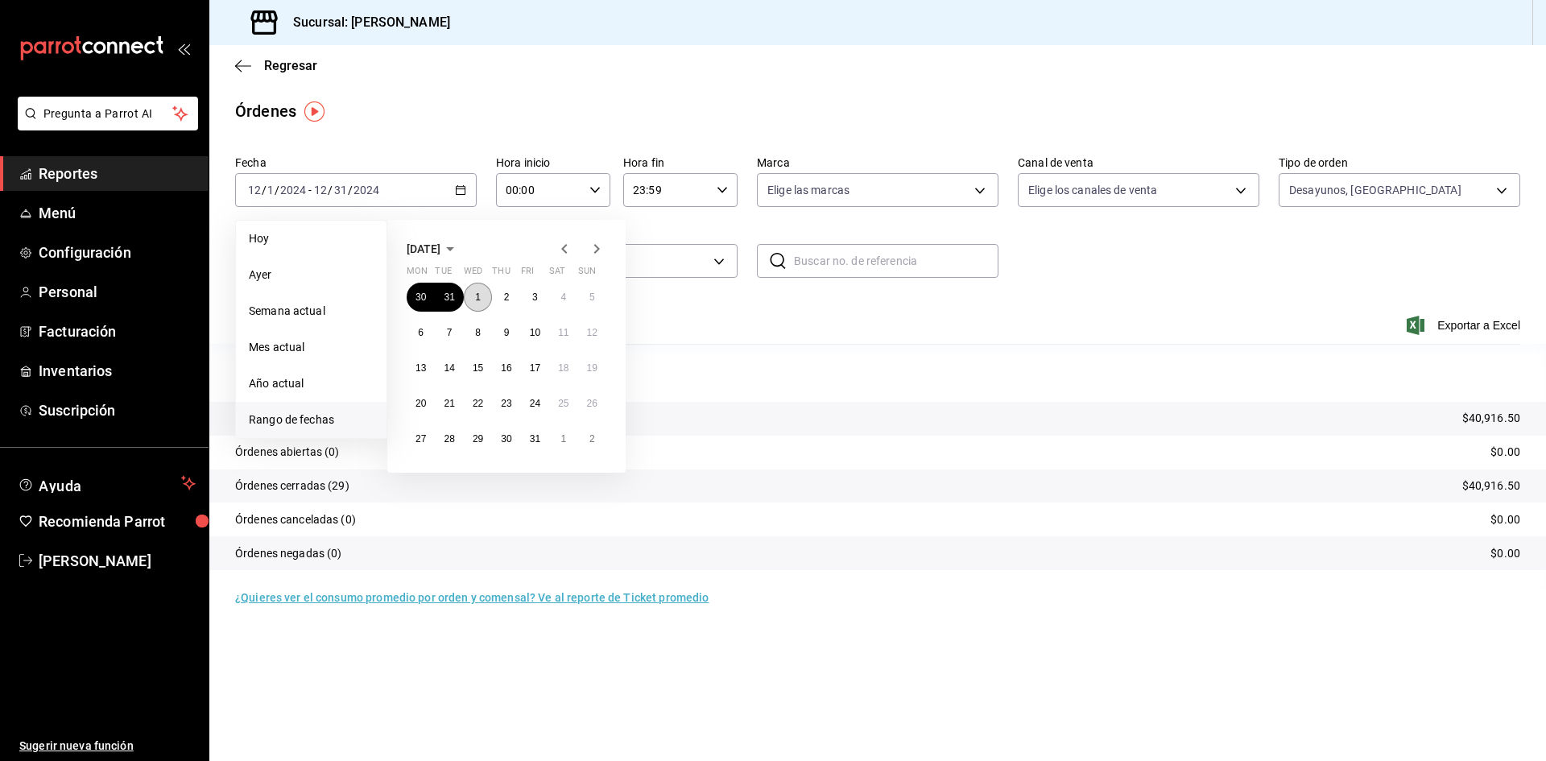
click at [477, 297] on abbr "1" at bounding box center [478, 296] width 6 height 11
click at [593, 328] on abbr "12" at bounding box center [592, 332] width 10 height 11
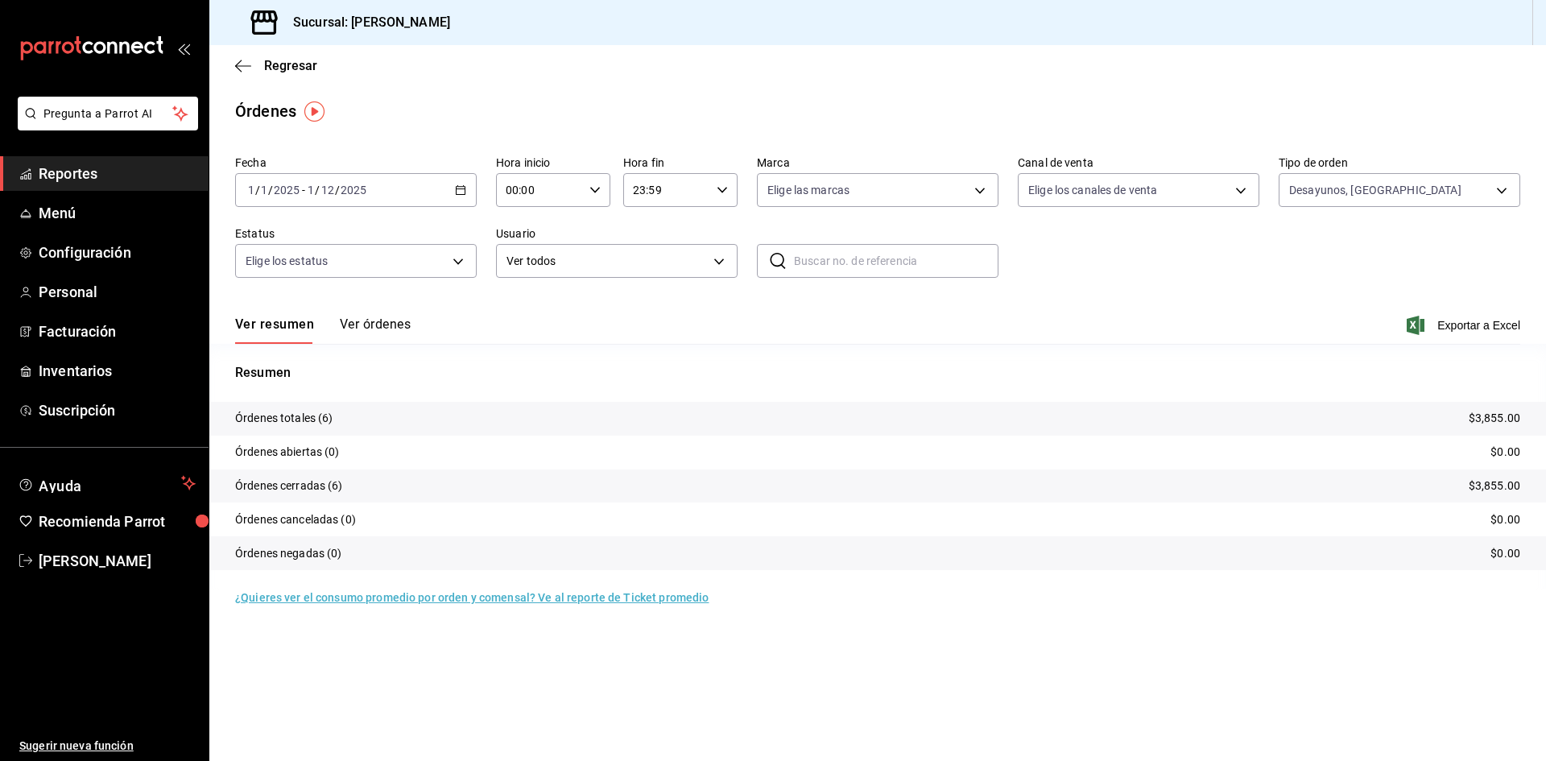
click at [370, 320] on button "Ver órdenes" at bounding box center [375, 329] width 71 height 27
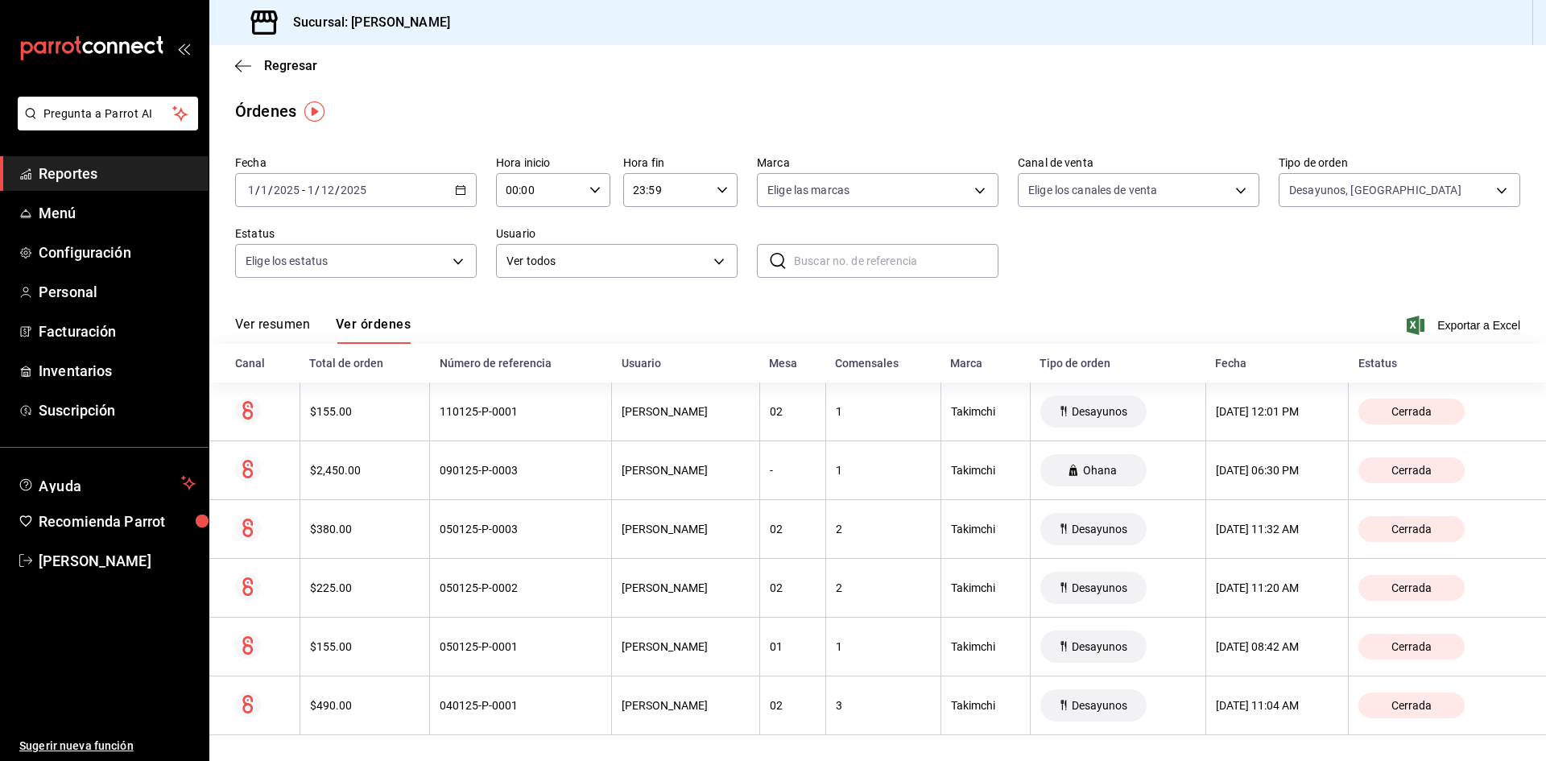
click at [281, 324] on button "Ver resumen" at bounding box center [272, 329] width 75 height 27
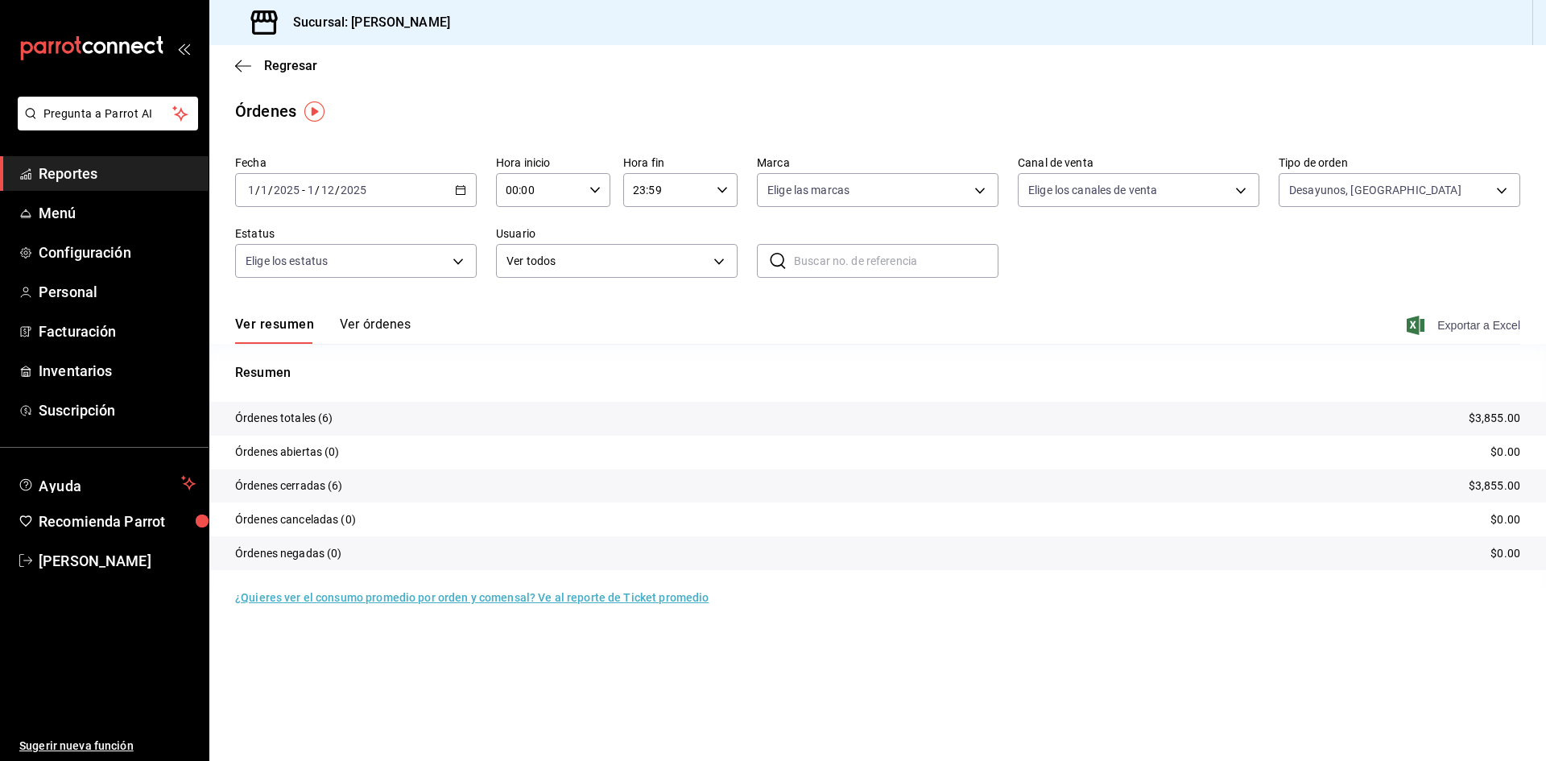
click at [1468, 333] on span "Exportar a Excel" at bounding box center [1465, 325] width 110 height 19
click at [481, 185] on div "Fecha 2025-01-01 1 / 1 / 2025 - 2025-01-12 1 / 12 / 2025 Hora inicio 00:00 Hora…" at bounding box center [877, 223] width 1285 height 148
click at [473, 187] on div "2025-01-01 1 / 1 / 2025 - 2025-01-12 1 / 12 / 2025" at bounding box center [356, 190] width 242 height 34
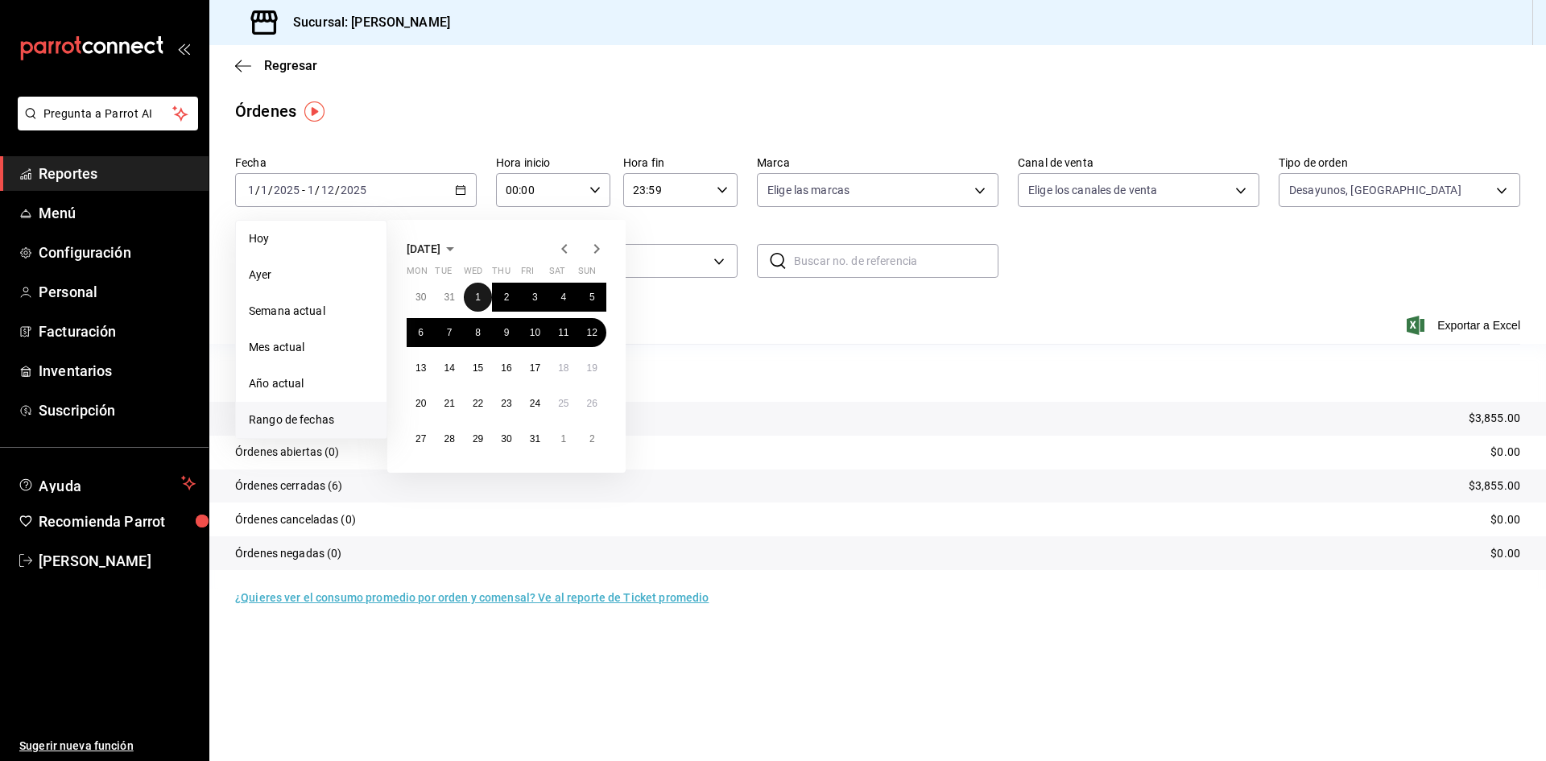
click at [476, 292] on abbr "1" at bounding box center [478, 296] width 6 height 11
click at [597, 366] on abbr "19" at bounding box center [592, 367] width 10 height 11
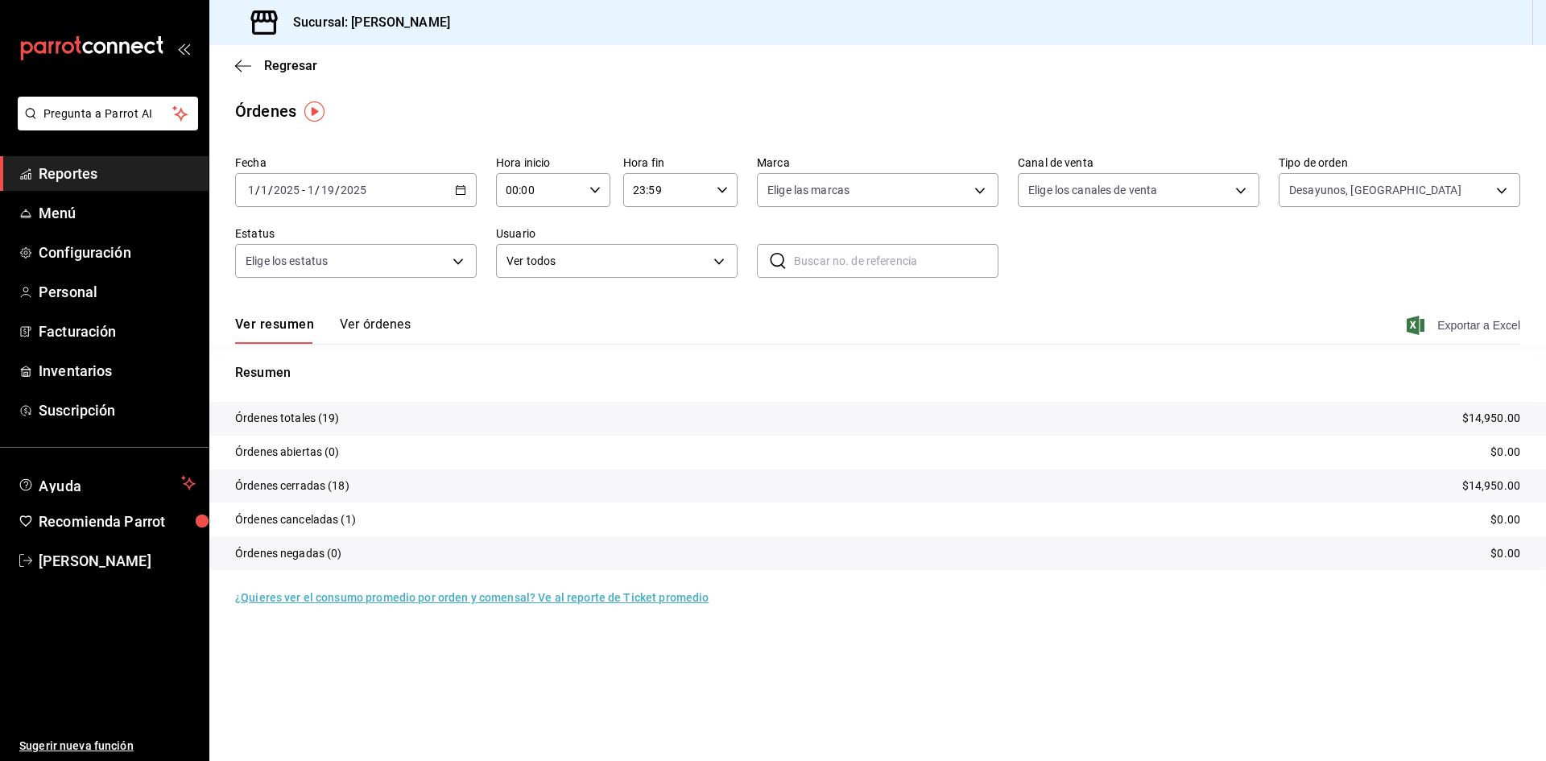
click at [1452, 320] on span "Exportar a Excel" at bounding box center [1465, 325] width 110 height 19
click at [460, 189] on icon "button" at bounding box center [460, 189] width 11 height 11
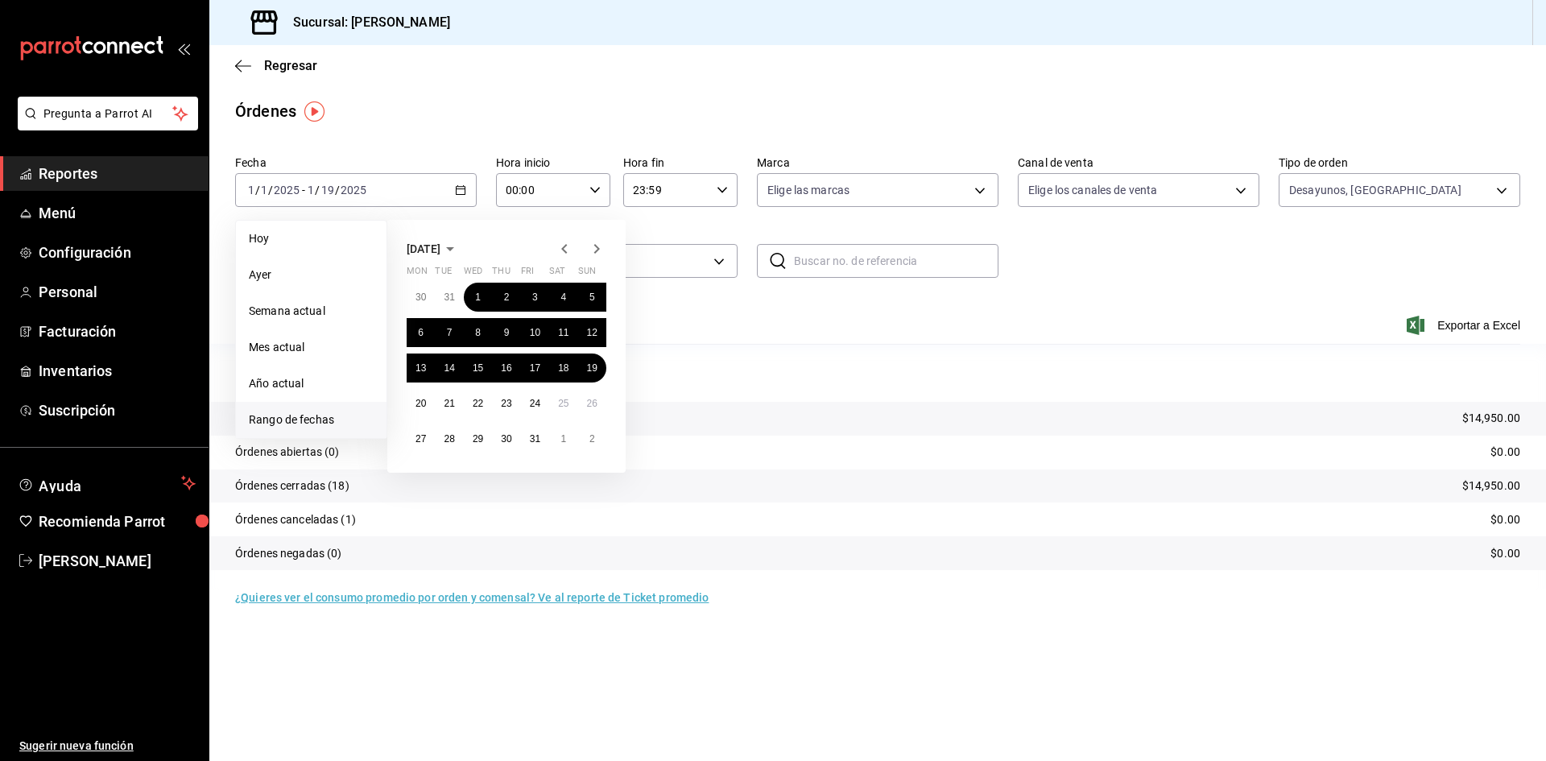
click at [561, 246] on icon "button" at bounding box center [564, 248] width 19 height 19
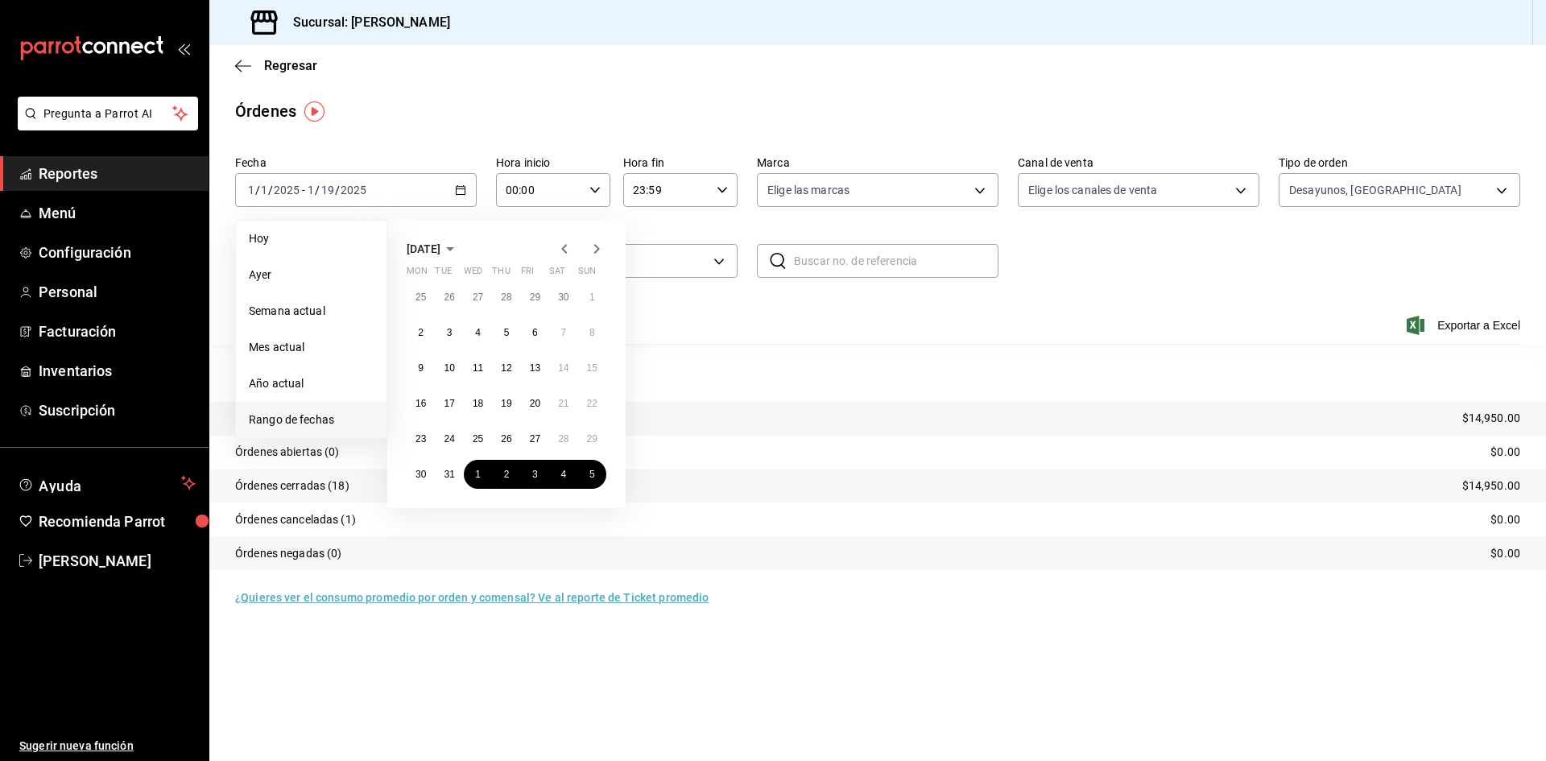
click at [561, 246] on icon "button" at bounding box center [564, 248] width 19 height 19
click at [561, 245] on icon "button" at bounding box center [564, 248] width 19 height 19
click at [560, 245] on icon "button" at bounding box center [564, 248] width 19 height 19
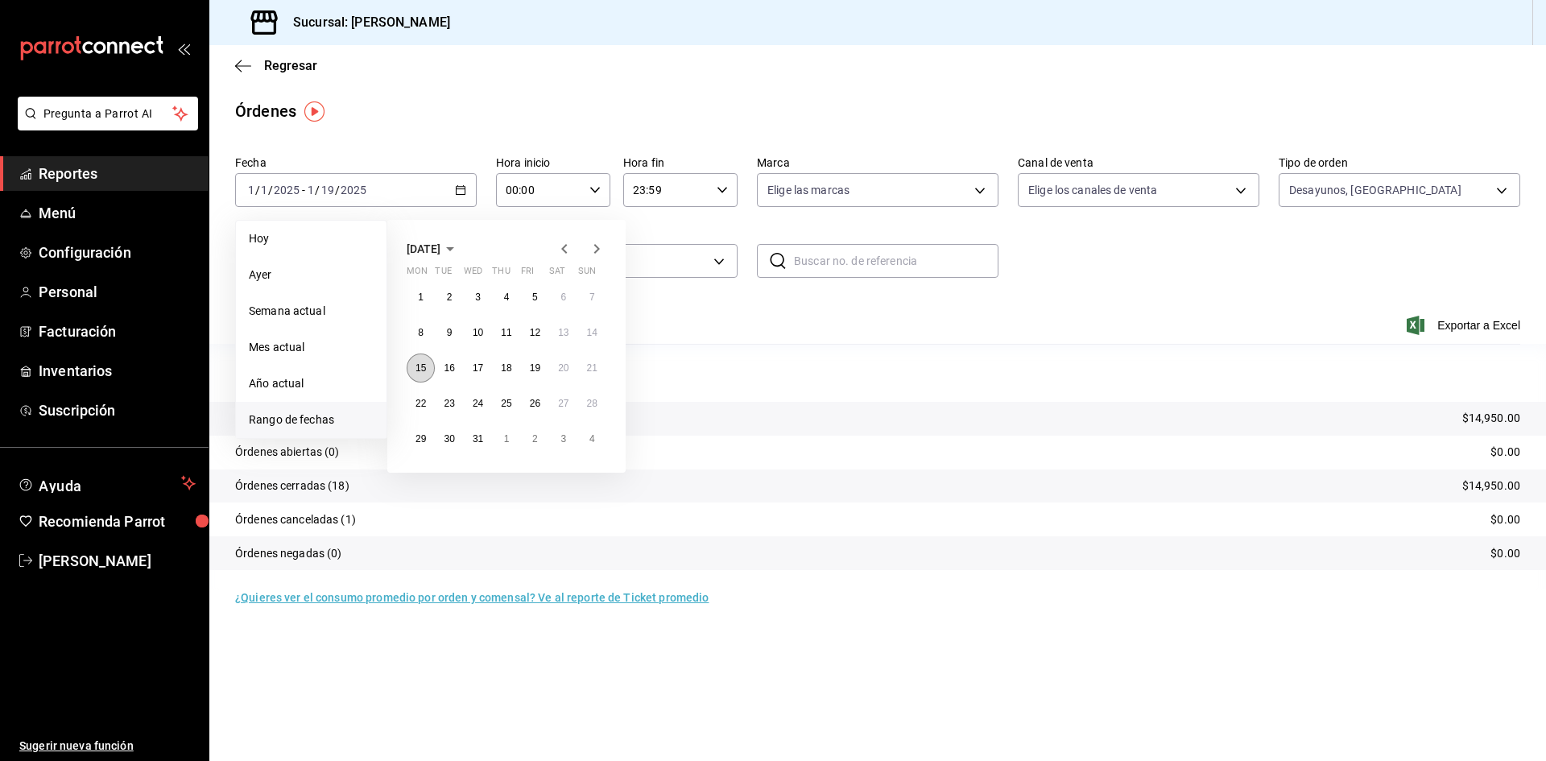
click at [422, 370] on abbr "15" at bounding box center [420, 367] width 10 height 11
click at [597, 246] on icon "button" at bounding box center [597, 249] width 6 height 10
click at [590, 436] on abbr "1" at bounding box center [592, 438] width 6 height 11
